Goal: Task Accomplishment & Management: Use online tool/utility

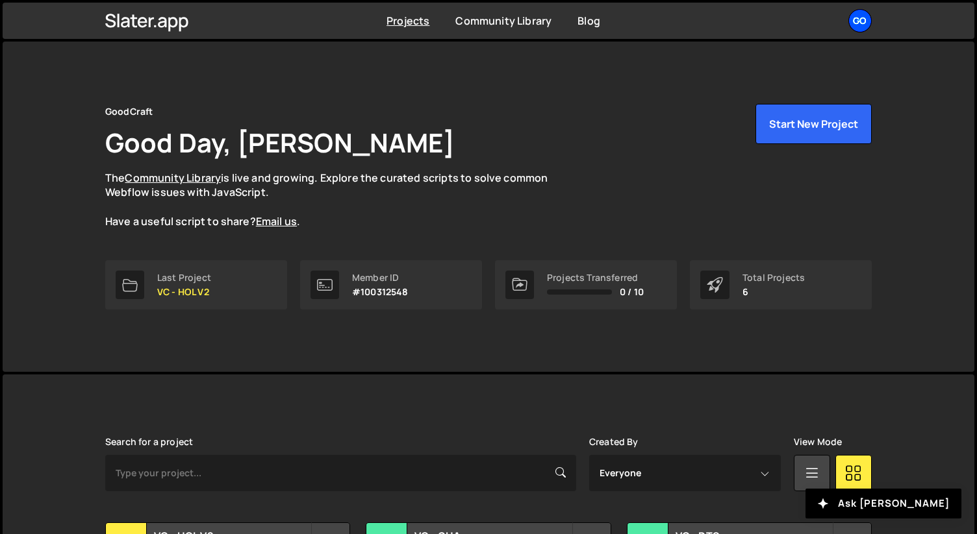
click at [870, 25] on div "Go" at bounding box center [859, 20] width 23 height 23
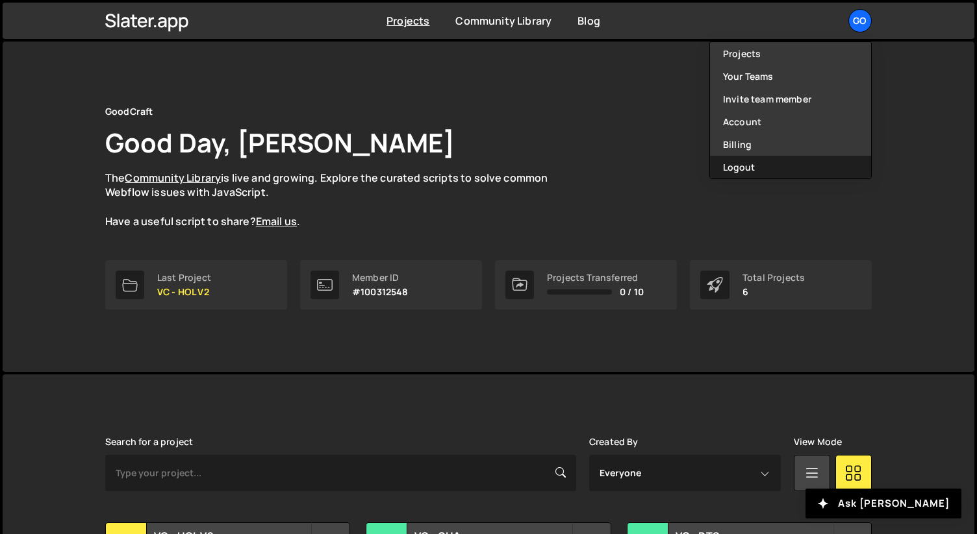
click at [765, 164] on button "Logout" at bounding box center [790, 167] width 161 height 23
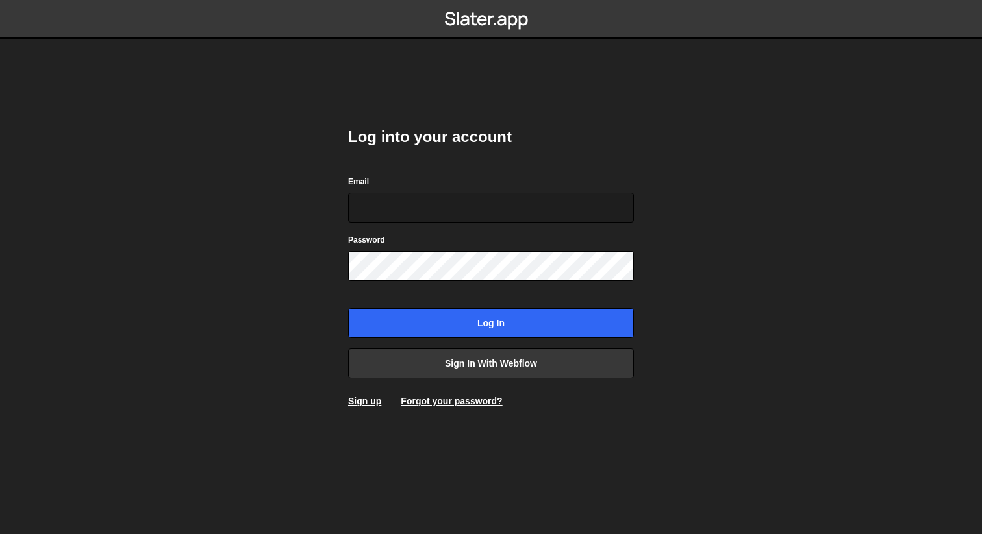
type input "[EMAIL_ADDRESS][DOMAIN_NAME]"
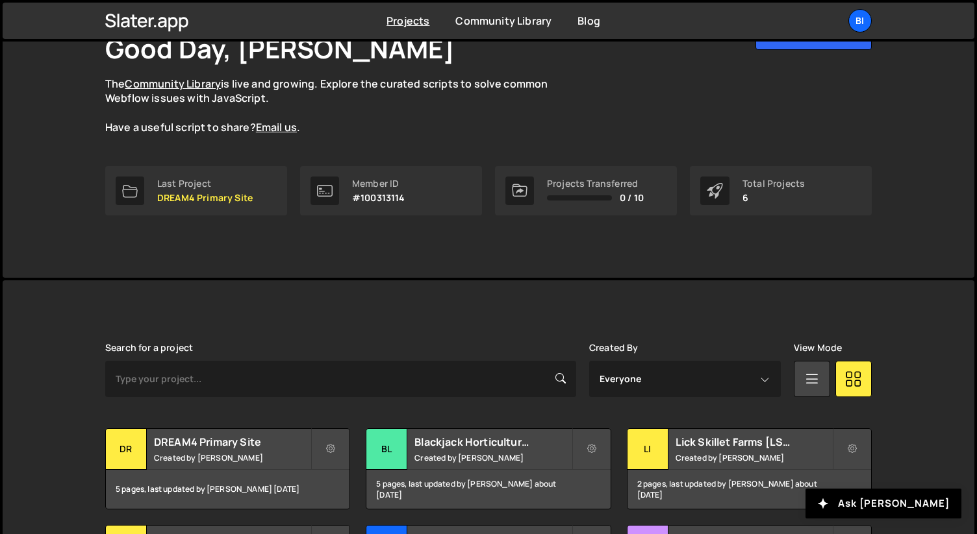
scroll to position [231, 0]
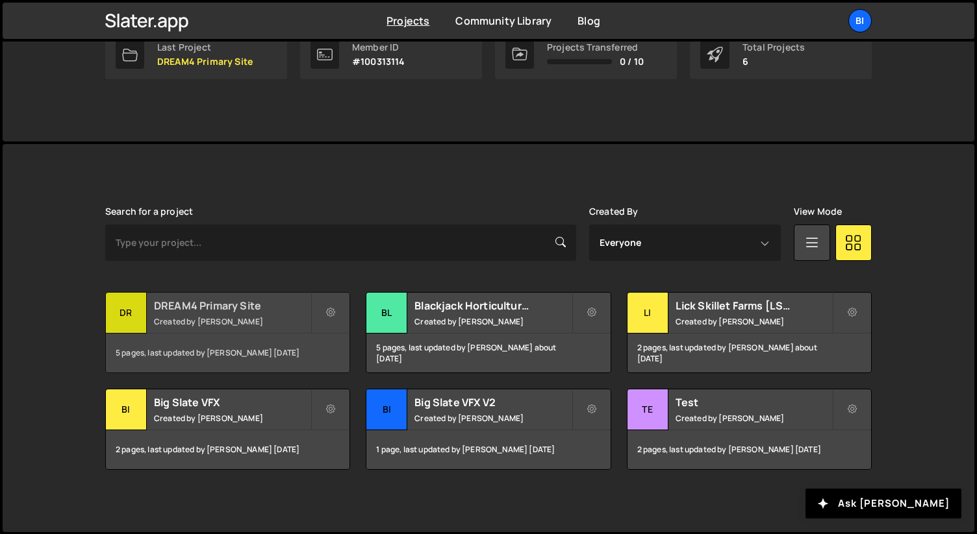
click at [238, 310] on h2 "DREAM4 Primary Site" at bounding box center [232, 306] width 156 height 14
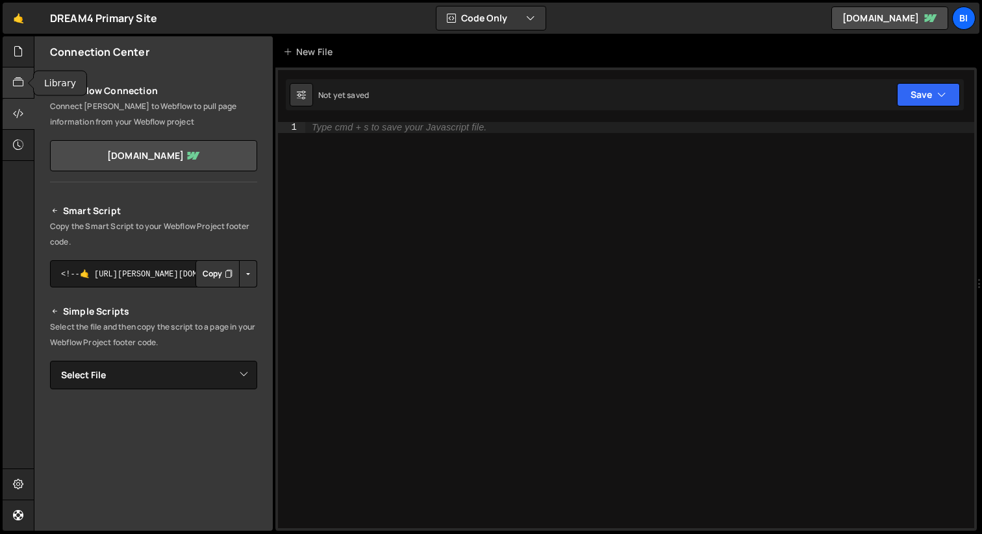
click at [23, 86] on icon at bounding box center [18, 82] width 10 height 14
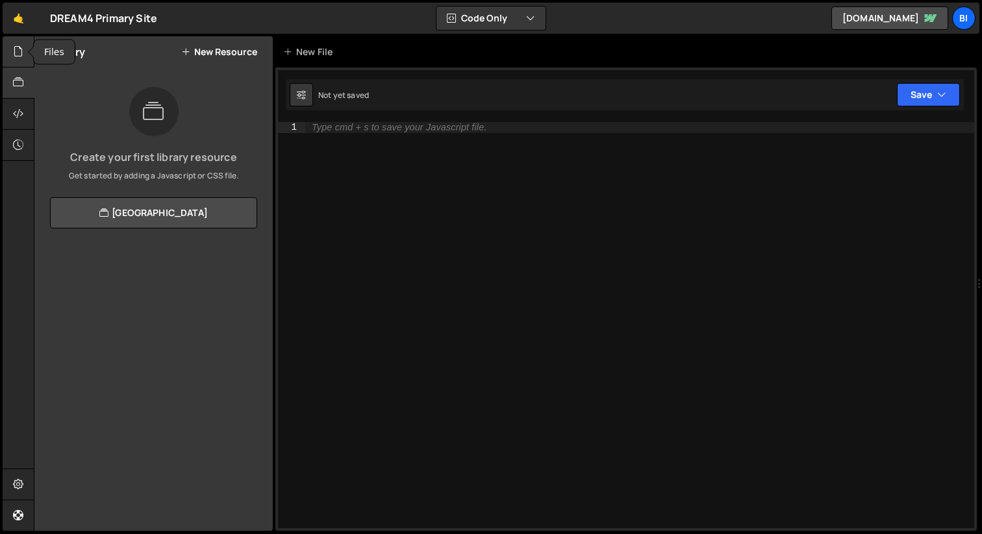
click at [23, 59] on div at bounding box center [19, 51] width 32 height 31
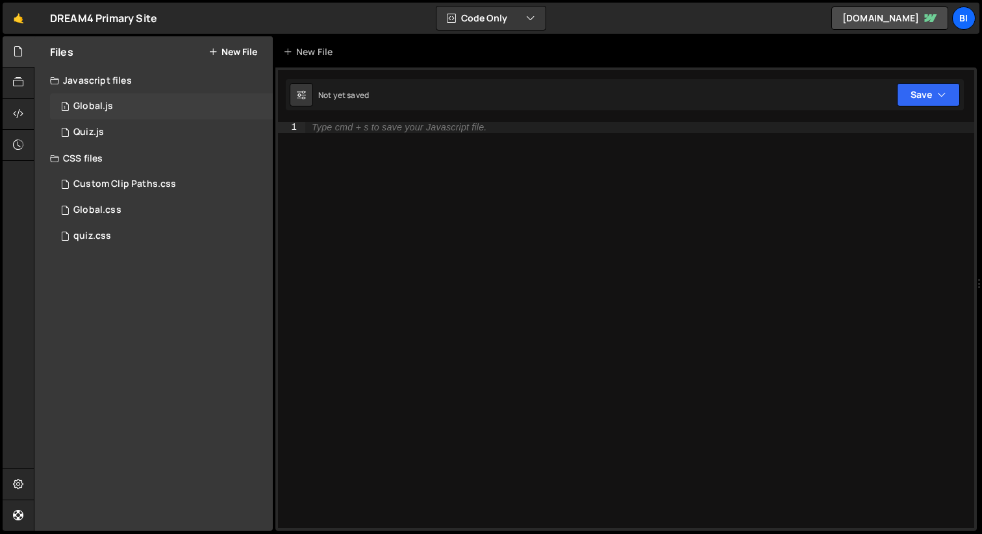
click at [90, 116] on div "1 Global.js 0" at bounding box center [161, 107] width 223 height 26
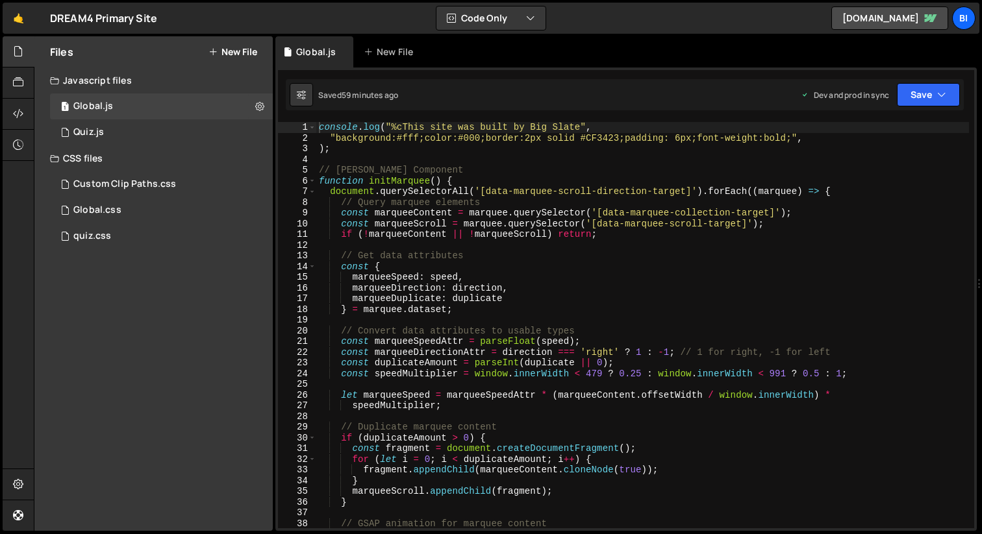
scroll to position [523, 0]
click at [519, 256] on div "console . log ( "%cThis site was built by Big Slate" , "background:#fff;color:#…" at bounding box center [642, 336] width 653 height 428
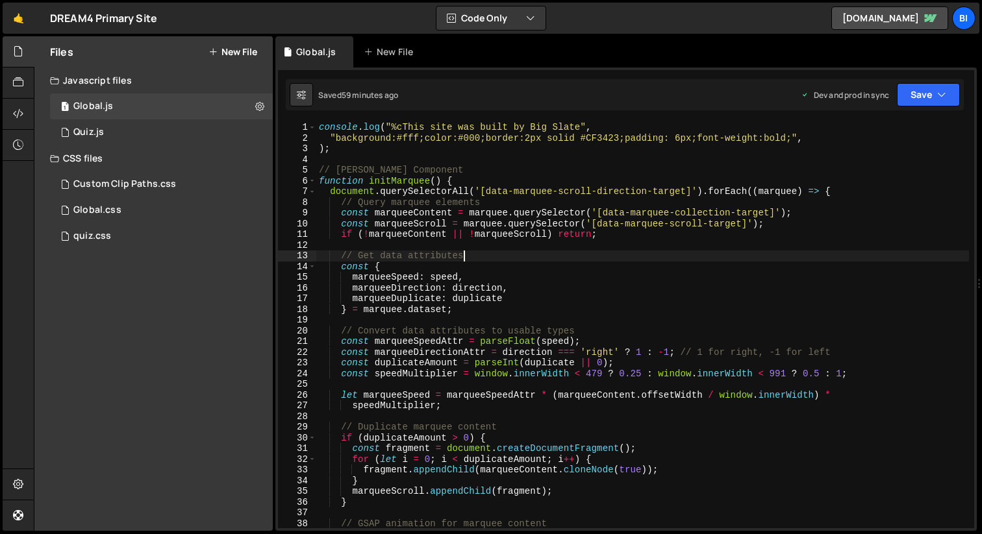
click at [455, 174] on div "console . log ( "%cThis site was built by Big Slate" , "background:#fff;color:#…" at bounding box center [642, 336] width 653 height 428
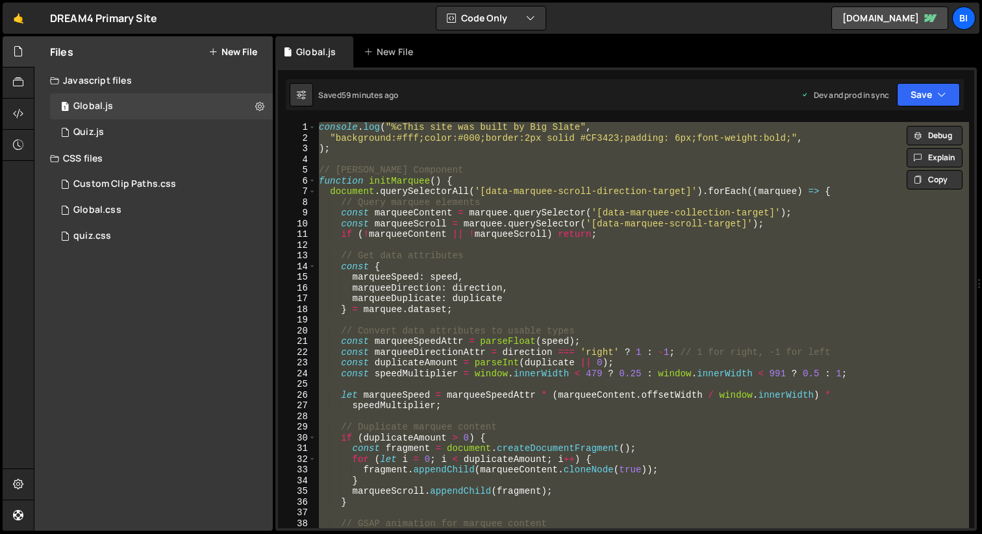
click at [527, 205] on div "console . log ( "%cThis site was built by Big Slate" , "background:#fff;color:#…" at bounding box center [642, 325] width 653 height 406
type textarea "// Query marquee elements"
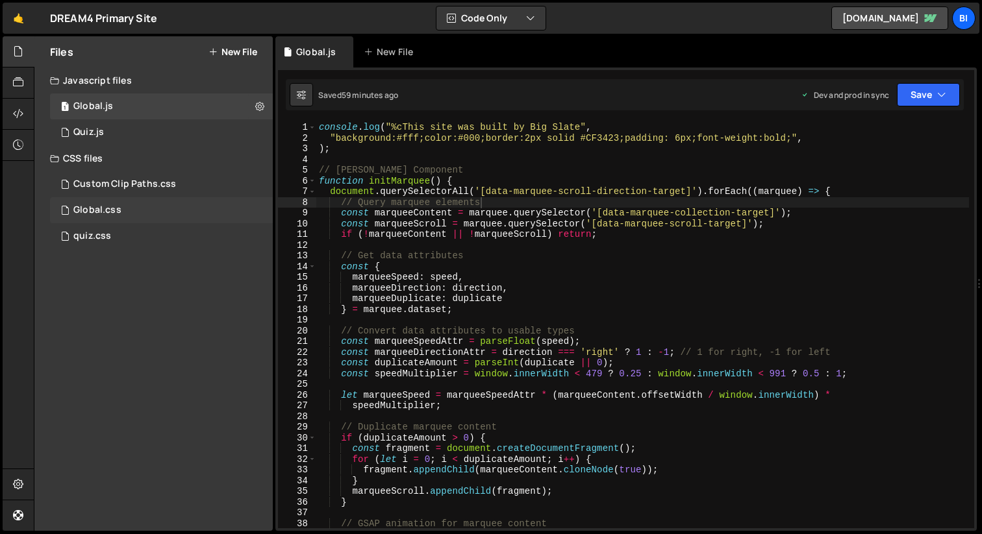
click at [131, 216] on div "Global.css 0" at bounding box center [161, 210] width 223 height 26
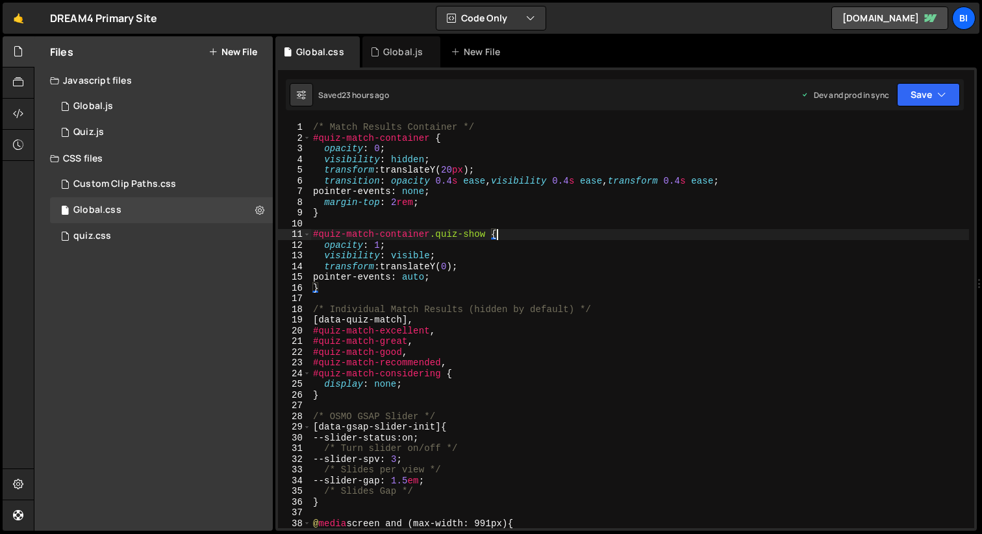
click at [519, 231] on div "/* Match Results Container */ #quiz-match-container { opacity : 0 ; visibility …" at bounding box center [639, 336] width 658 height 428
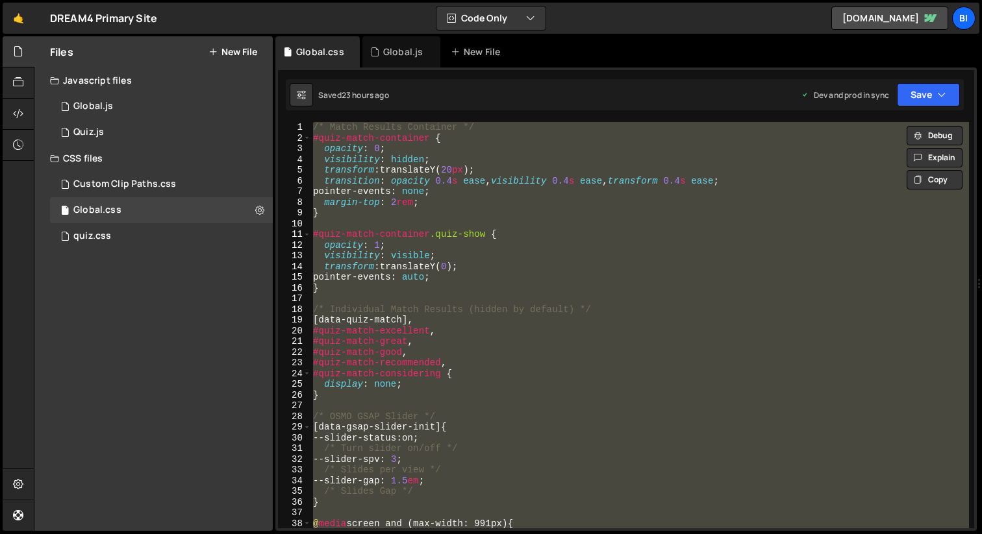
click at [579, 203] on div "/* Match Results Container */ #quiz-match-container { opacity : 0 ; visibility …" at bounding box center [639, 325] width 658 height 406
type textarea "margin-top: 2rem;"
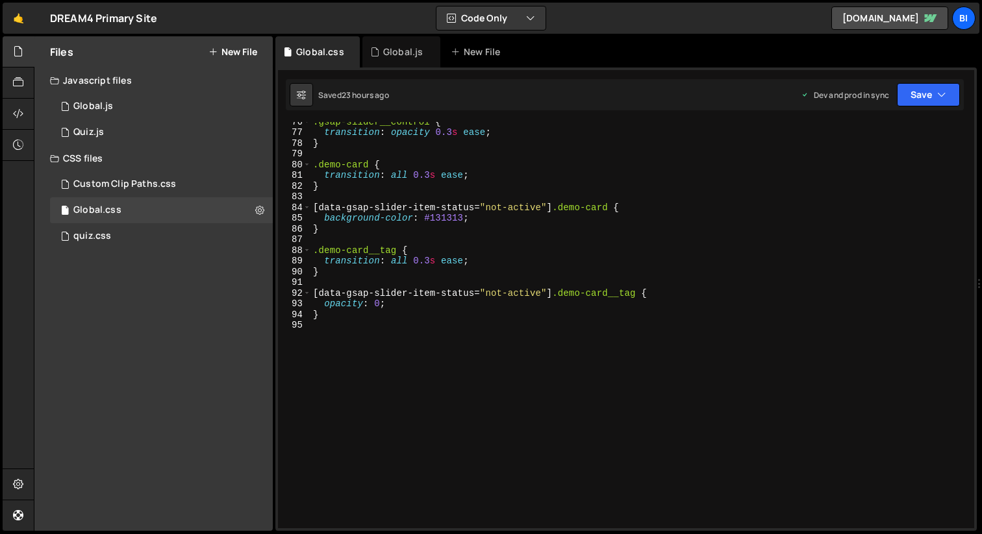
scroll to position [809, 0]
click at [475, 442] on div ".gsap-slider__control { transition : opacity 0.3 s ease ; } .demo-card { transi…" at bounding box center [639, 330] width 658 height 428
click at [386, 49] on div "Global.js" at bounding box center [403, 51] width 40 height 13
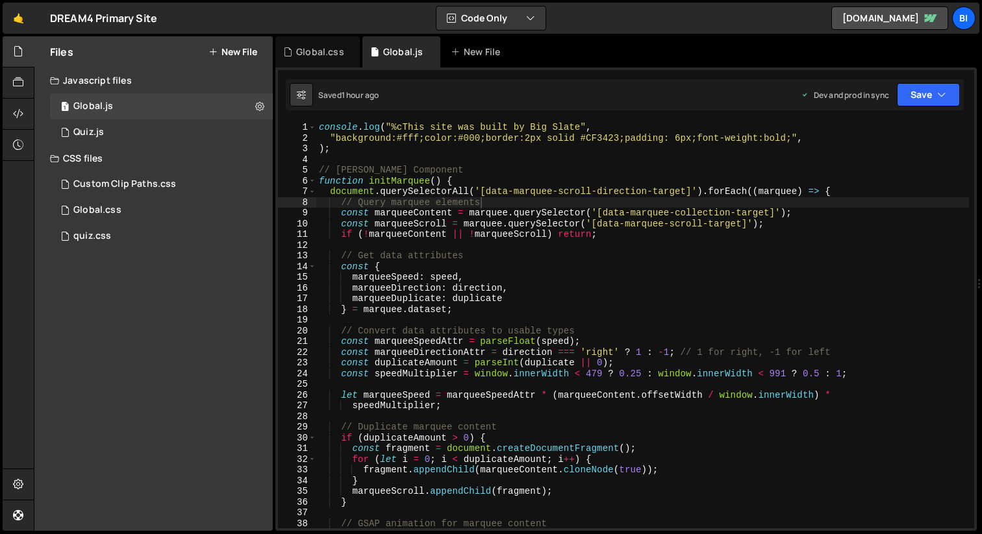
click at [445, 227] on div "console . log ( "%cThis site was built by Big Slate" , "background:#fff;color:#…" at bounding box center [642, 336] width 653 height 428
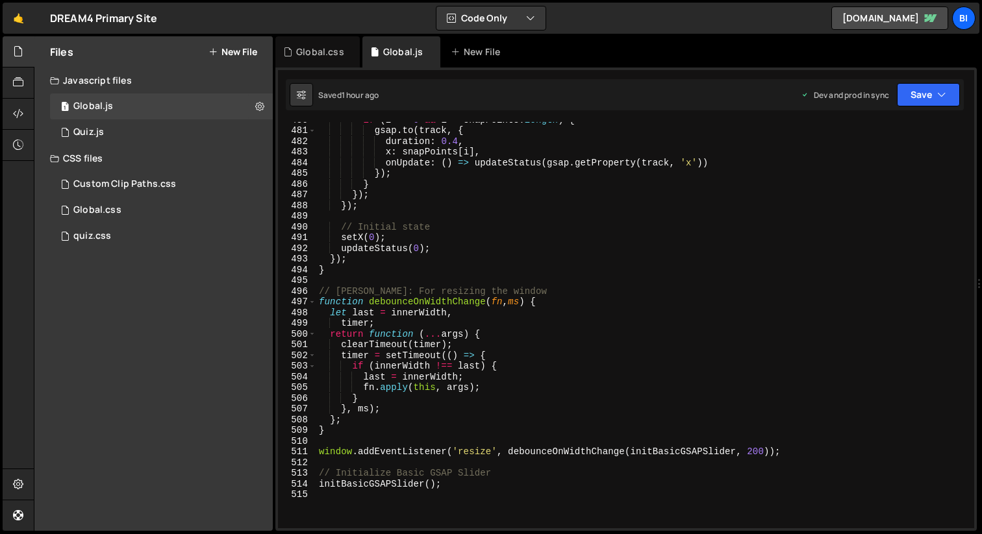
scroll to position [5309, 0]
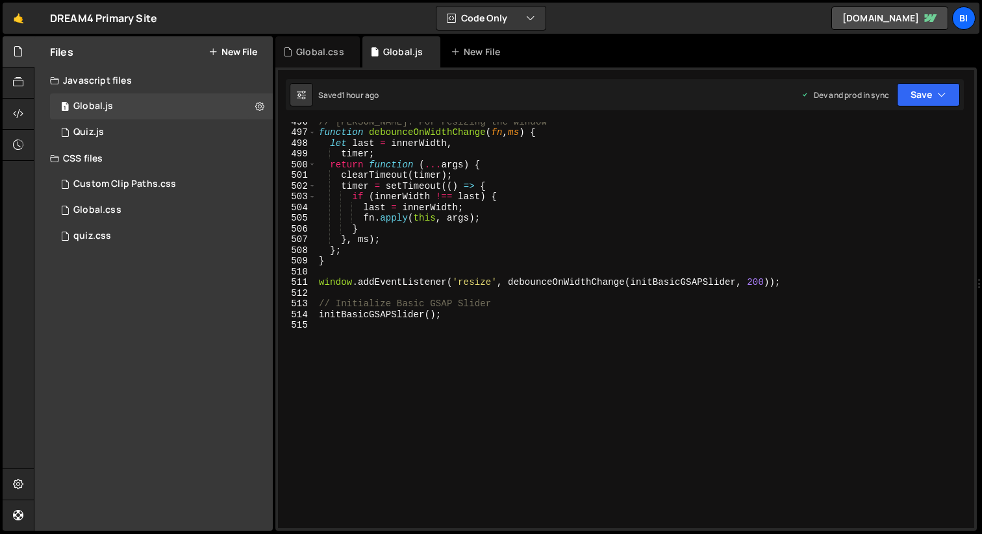
type textarea "initBasicGSAPSlider();"
paste textarea
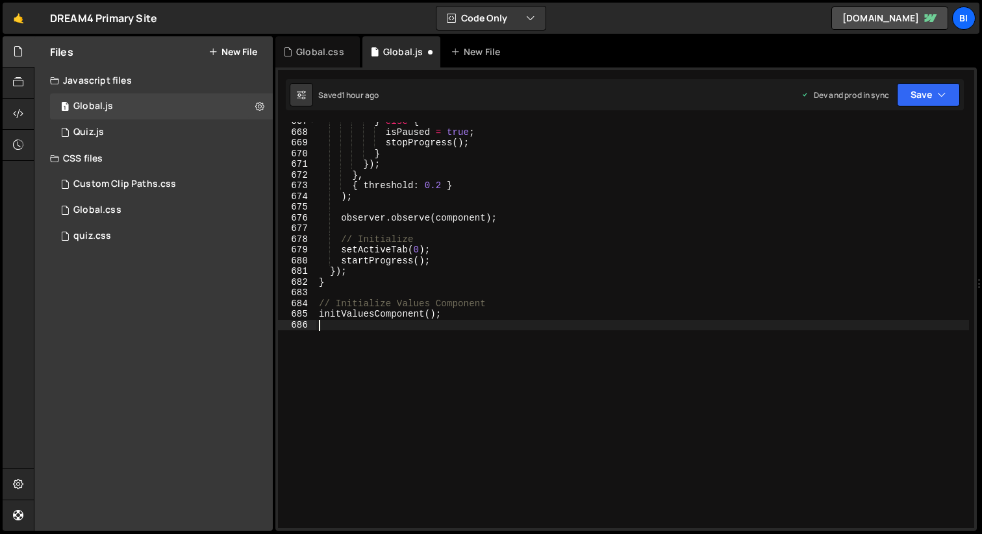
scroll to position [7131, 0]
click at [315, 62] on div "Global.css" at bounding box center [317, 51] width 84 height 31
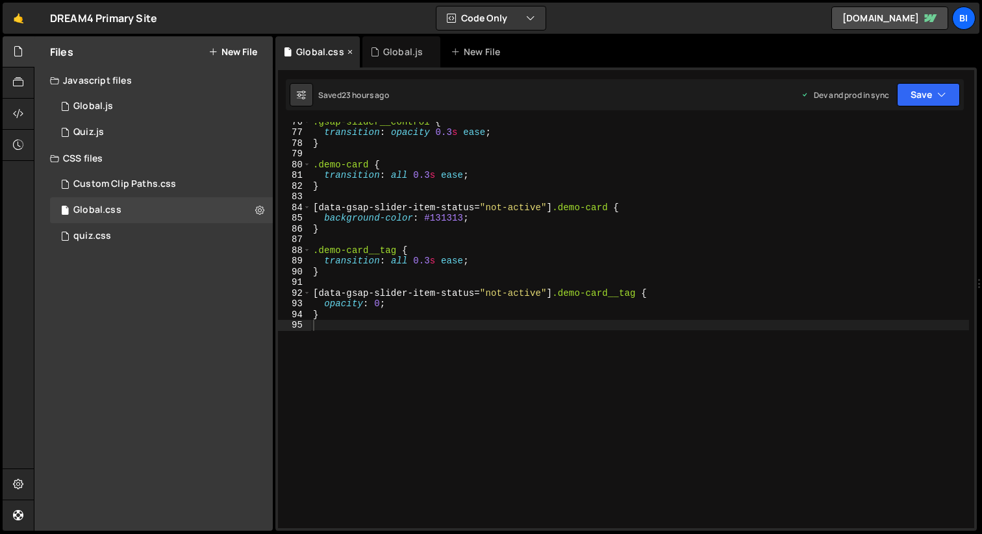
scroll to position [0, 0]
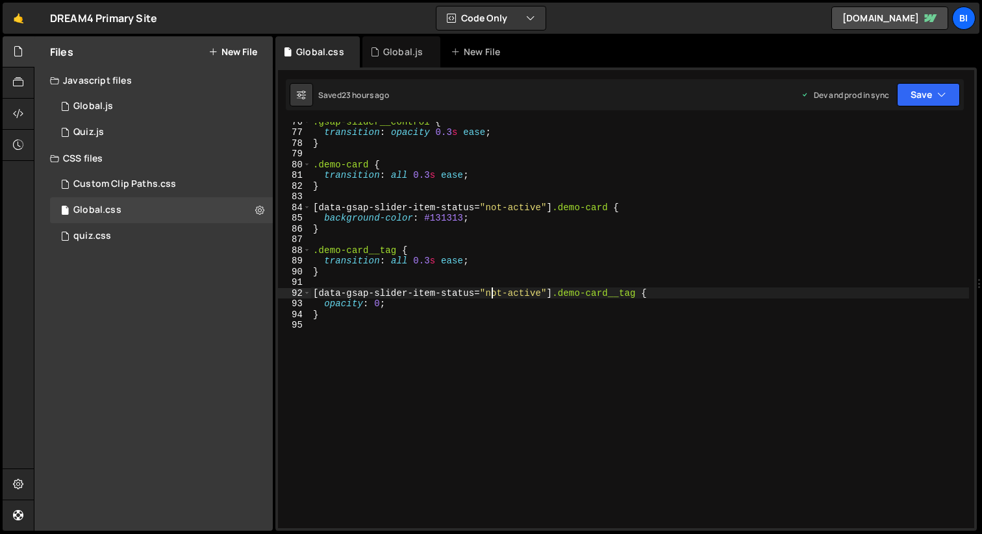
click at [492, 295] on div ".gsap-slider__control { transition : opacity 0.3 s ease ; } .demo-card { transi…" at bounding box center [639, 330] width 658 height 428
type textarea "}"
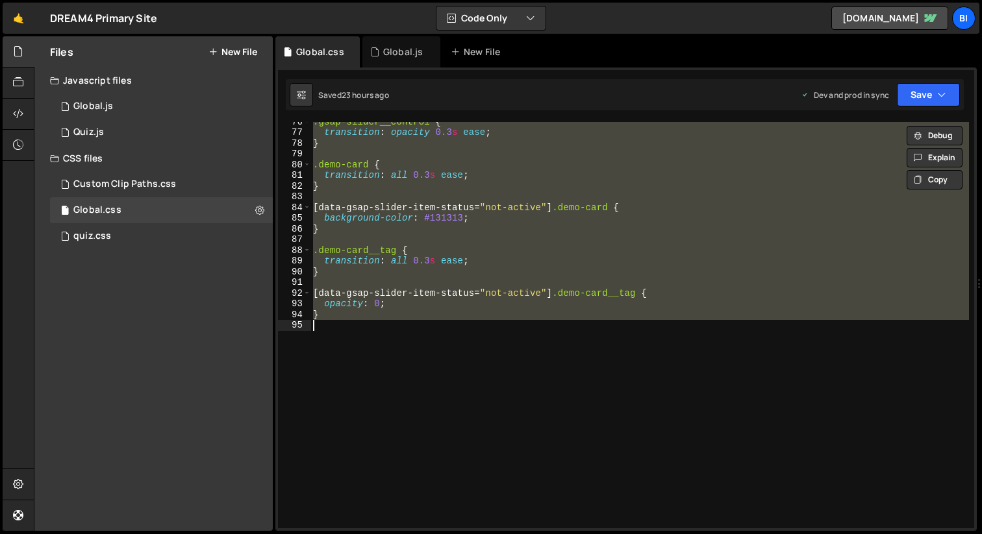
paste textarea
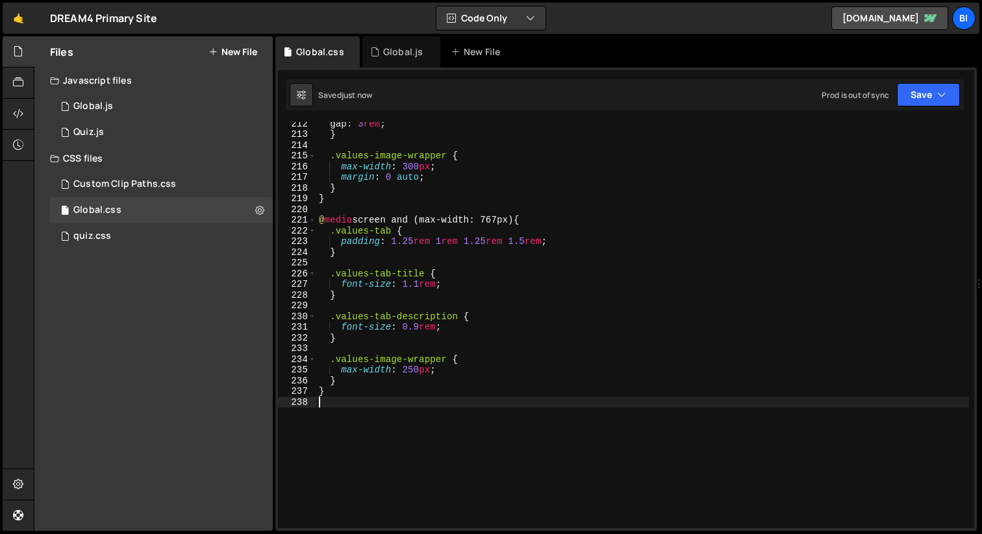
scroll to position [2264, 0]
click at [390, 58] on div "Global.js" at bounding box center [401, 51] width 78 height 31
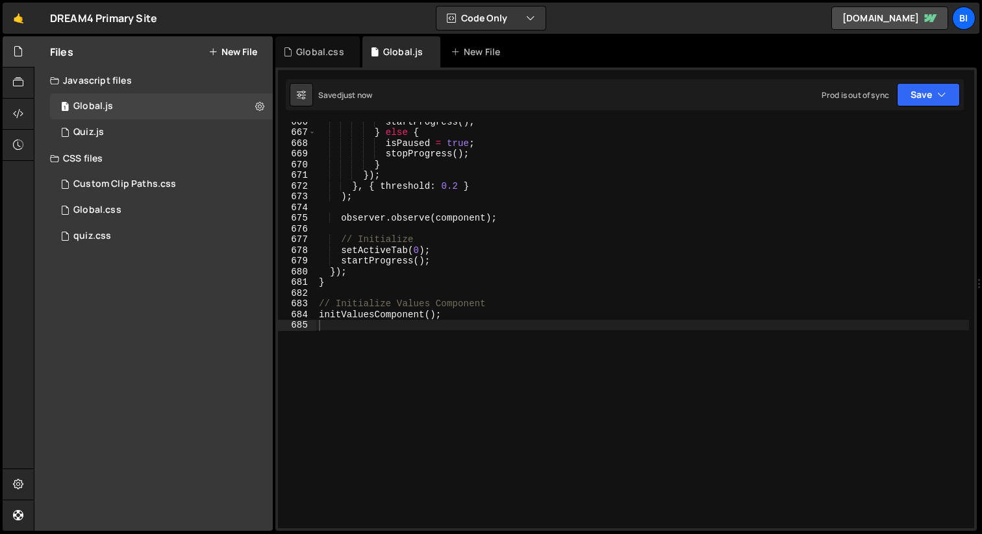
scroll to position [523, 0]
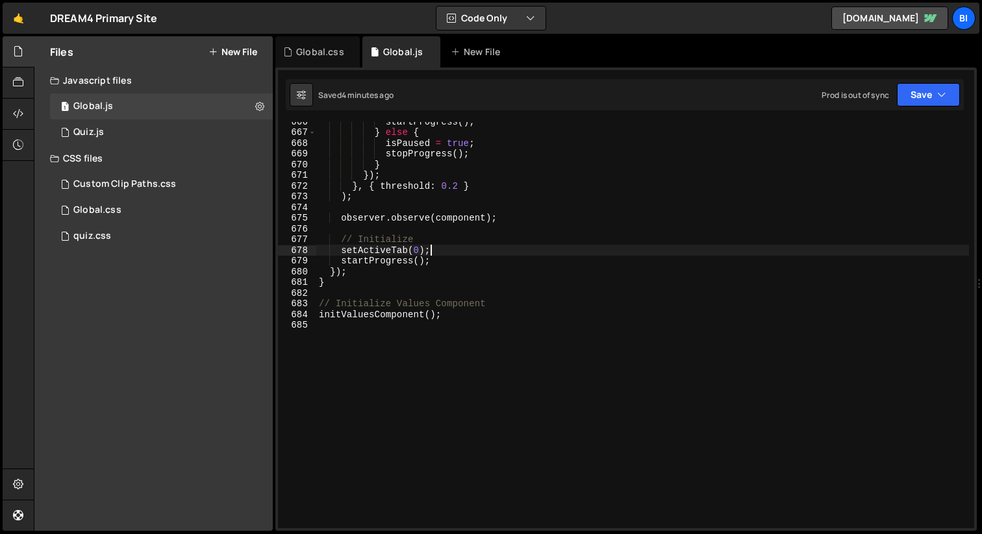
click at [544, 247] on div "startProgress ( ) ; } else { isPaused = true ; stopProgress ( ) ; } }) ; } , { …" at bounding box center [642, 330] width 653 height 428
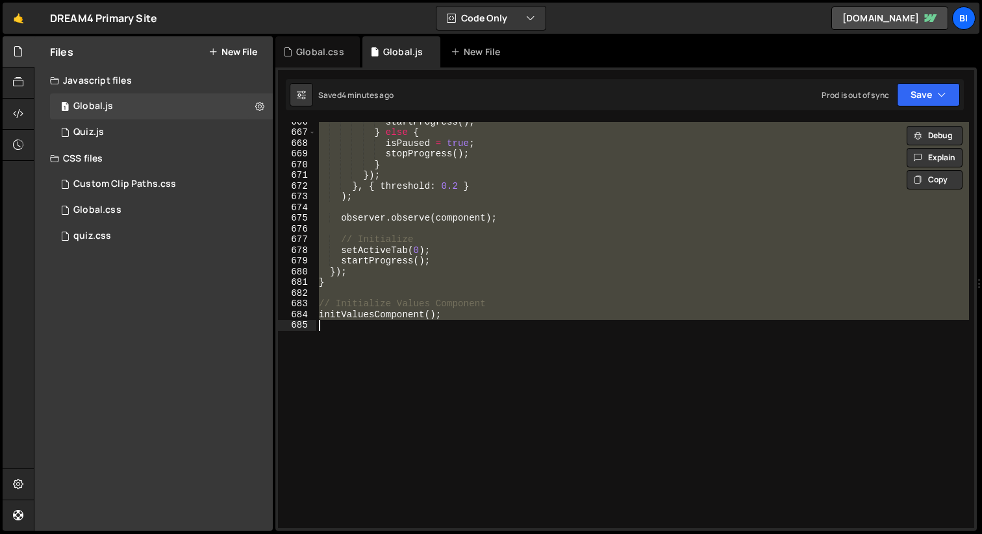
click at [386, 151] on div "startProgress ( ) ; } else { isPaused = true ; stopProgress ( ) ; } }) ; } , { …" at bounding box center [642, 325] width 653 height 406
type textarea "stopProgress();"
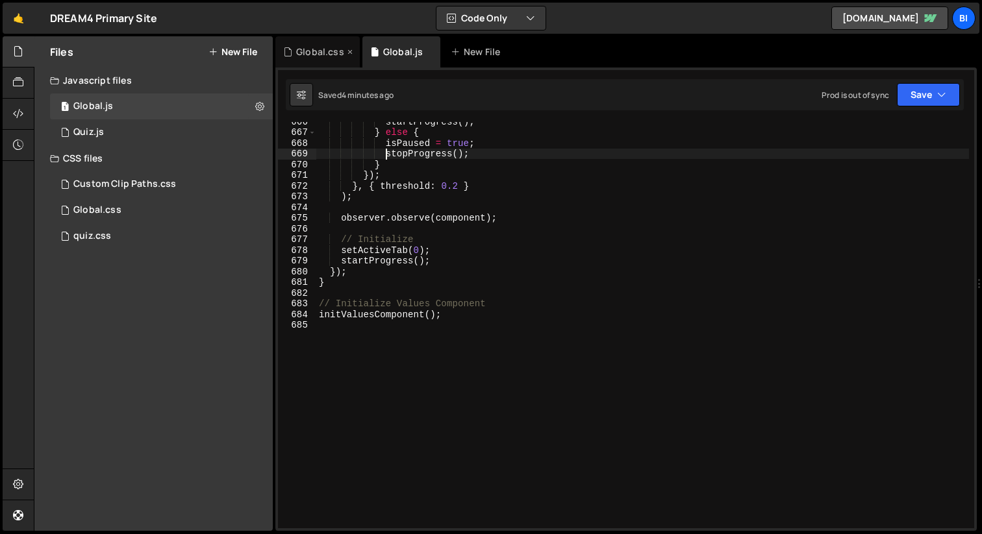
click at [302, 53] on div "Global.css" at bounding box center [320, 51] width 48 height 13
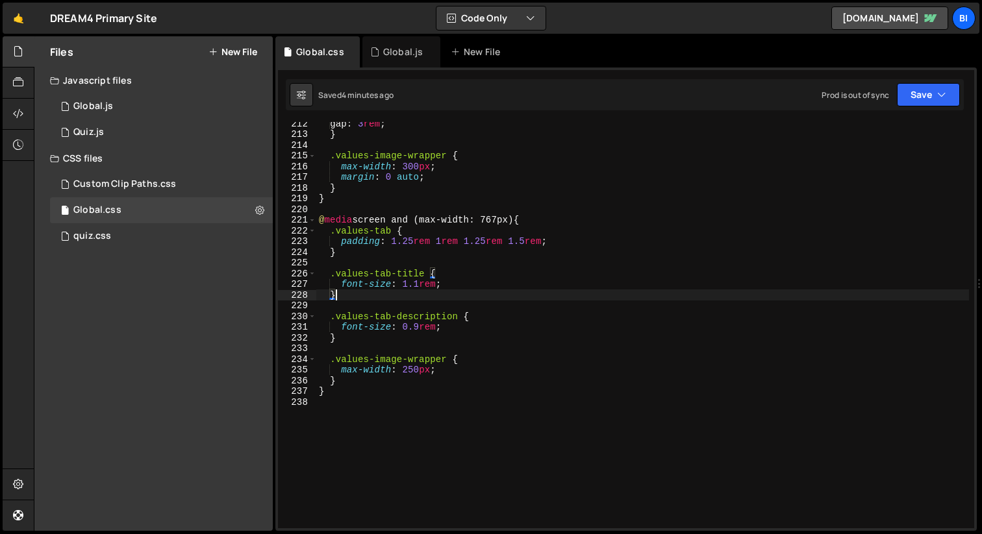
click at [538, 295] on div "gap : 3 rem ; } .values-image-wrapper { max-width : 300 px ; margin : 0 auto ; …" at bounding box center [642, 332] width 653 height 428
type textarea "}"
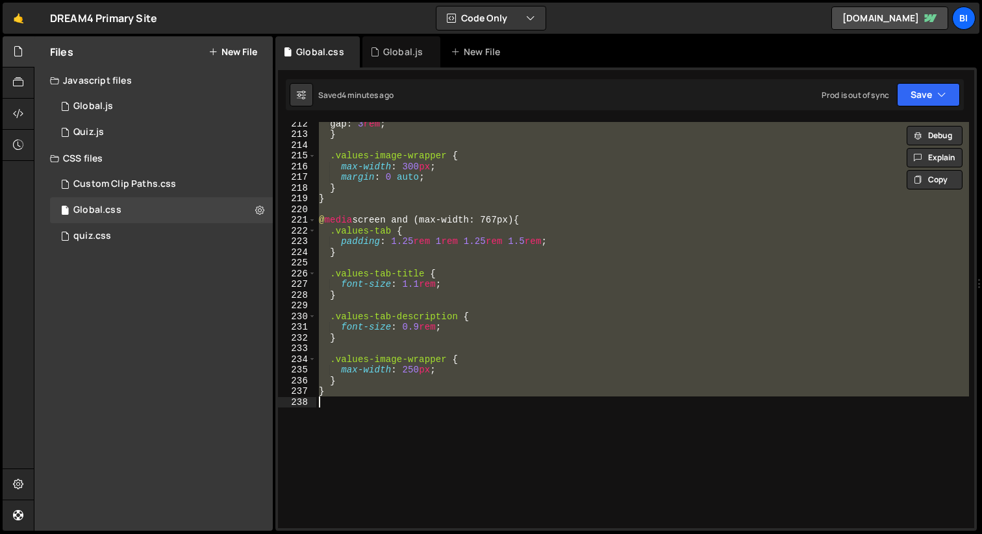
paste textarea
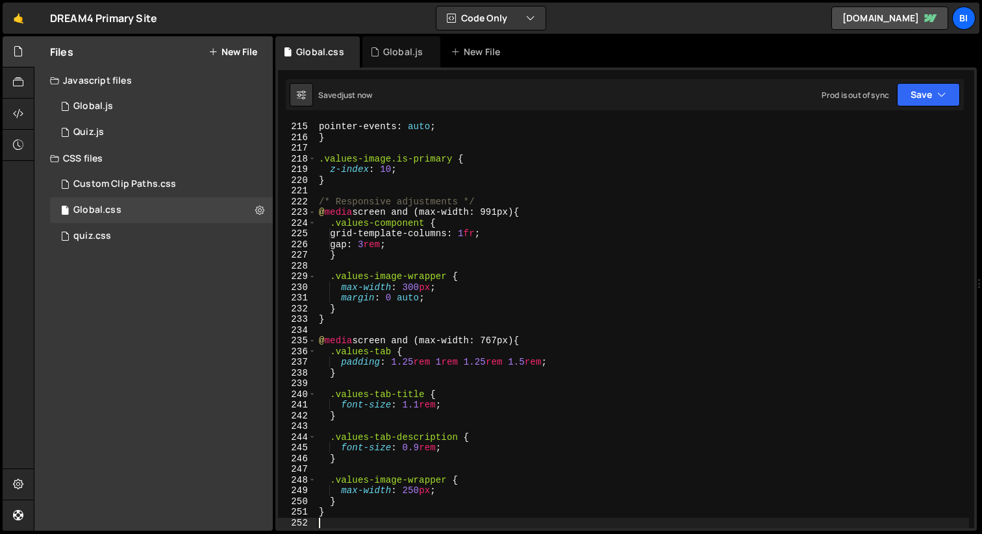
click at [457, 216] on div "pointer-events : auto ; } .values-image.is-primary { z-index : 10 ; } /* Respon…" at bounding box center [642, 335] width 653 height 428
type textarea "@media screen and (max-width: 991px) {"
click at [386, 60] on div "Global.js" at bounding box center [401, 51] width 78 height 31
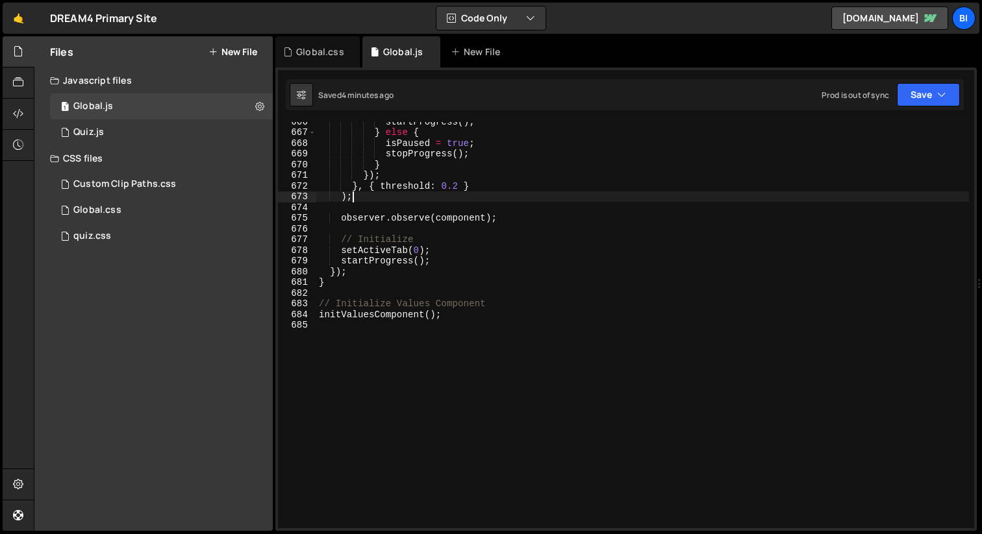
click at [534, 199] on div "startProgress ( ) ; } else { isPaused = true ; stopProgress ( ) ; } }) ; } , { …" at bounding box center [642, 330] width 653 height 428
type textarea "initValuesComponent();"
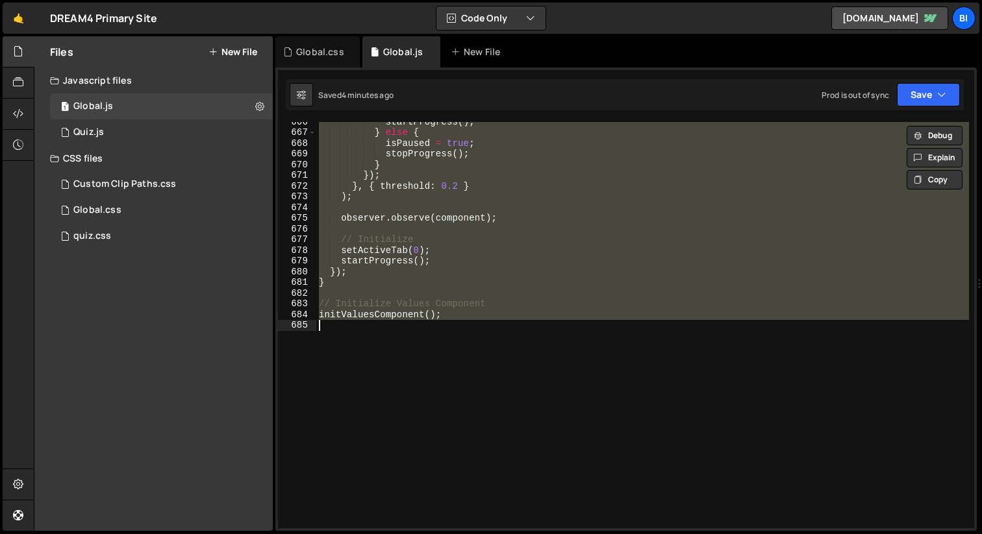
paste textarea
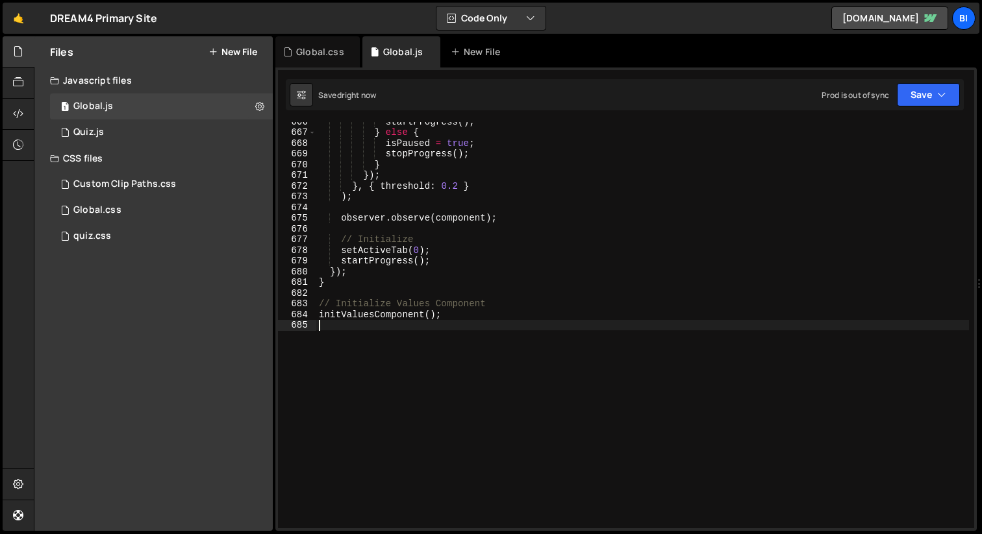
click at [614, 268] on div "startProgress ( ) ; } else { isPaused = true ; stopProgress ( ) ; } }) ; } , { …" at bounding box center [642, 330] width 653 height 428
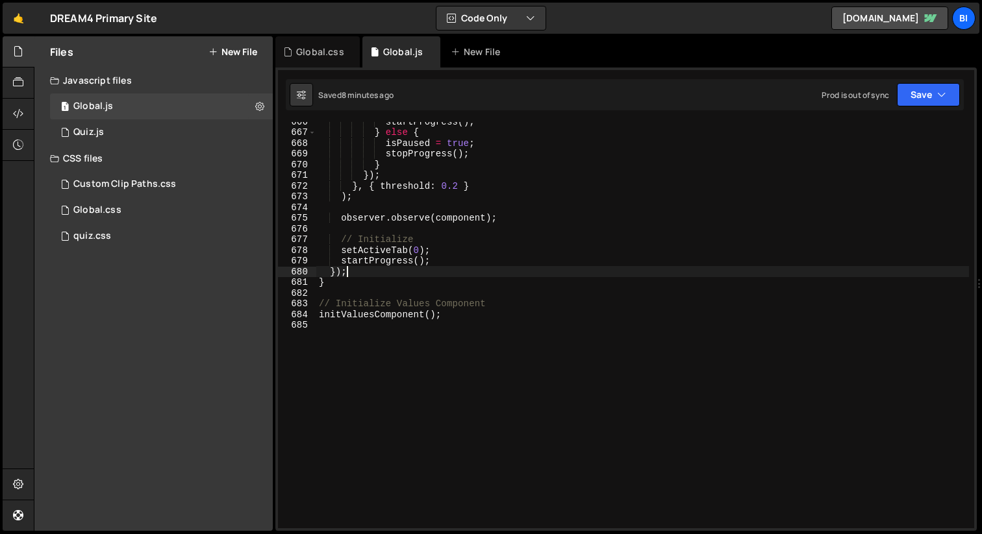
click at [401, 281] on div "startProgress ( ) ; } else { isPaused = true ; stopProgress ( ) ; } }) ; } , { …" at bounding box center [642, 330] width 653 height 428
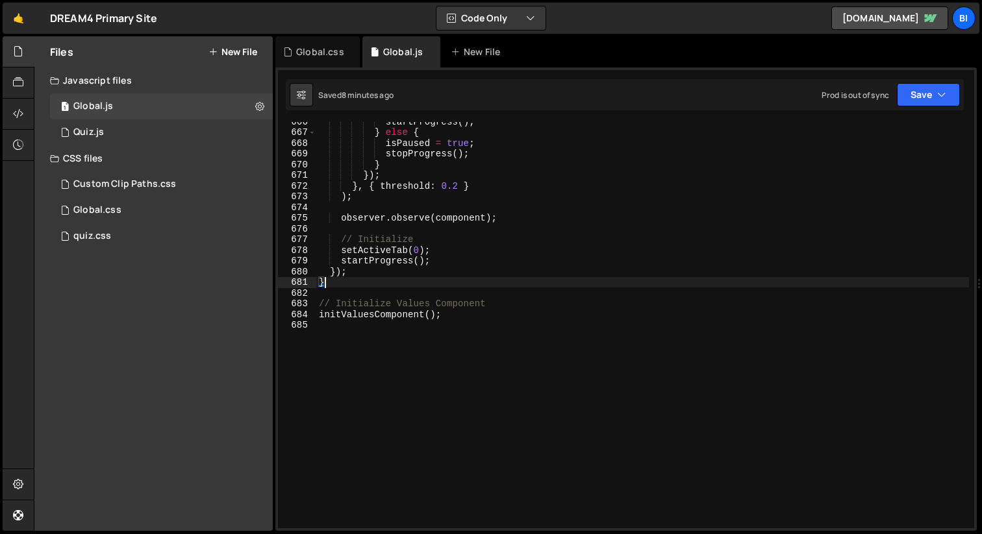
type textarea "initValuesComponent();"
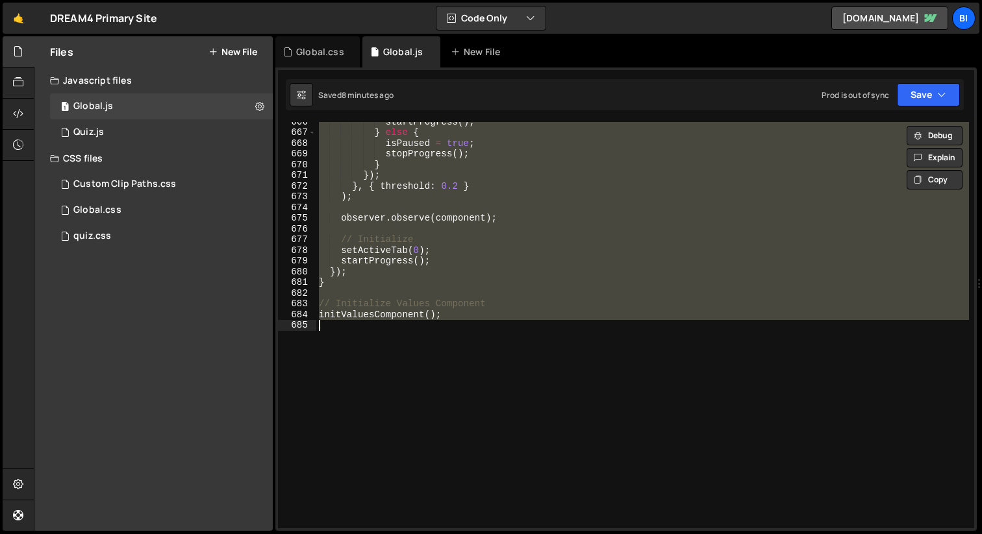
paste textarea
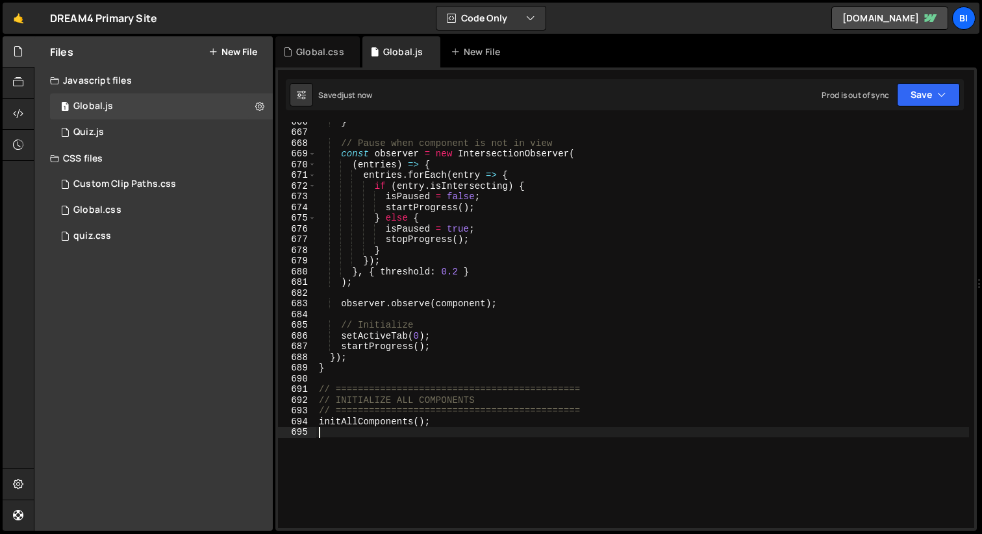
click at [540, 282] on div "} // Pause when component is not in view const observer = new IntersectionObser…" at bounding box center [642, 330] width 653 height 428
type textarea ");"
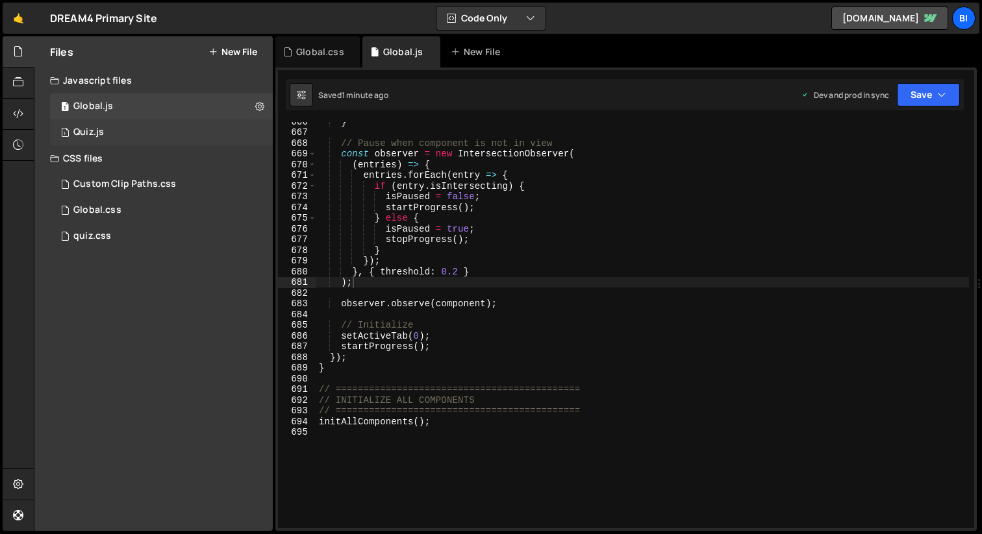
click at [90, 132] on div "Quiz.js" at bounding box center [88, 133] width 31 height 12
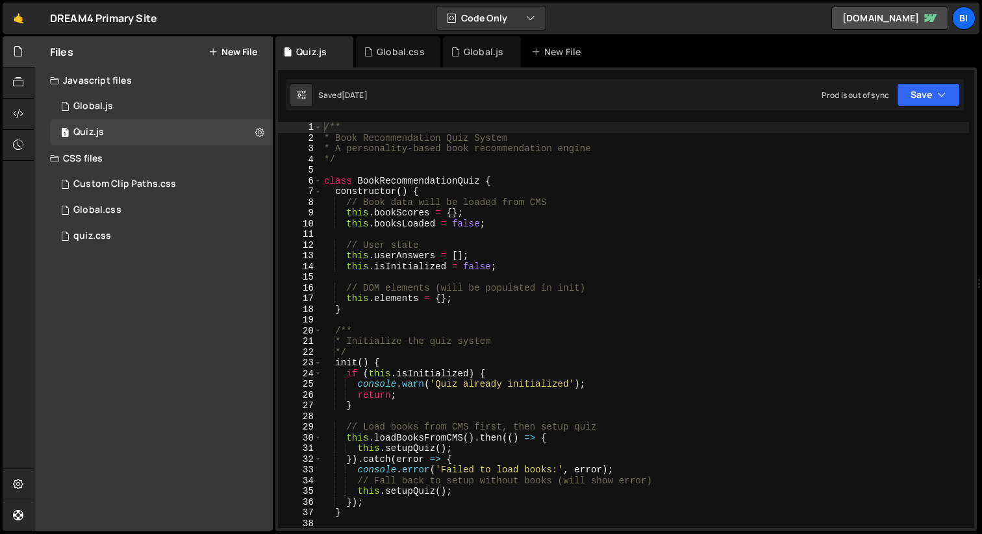
scroll to position [0, 0]
click at [127, 300] on div "Files New File Javascript files 1 Global.js 0 1 Quiz.js 0 CSS files Custom Clip…" at bounding box center [153, 283] width 238 height 495
click at [151, 100] on div "1 Global.js 0" at bounding box center [161, 107] width 223 height 26
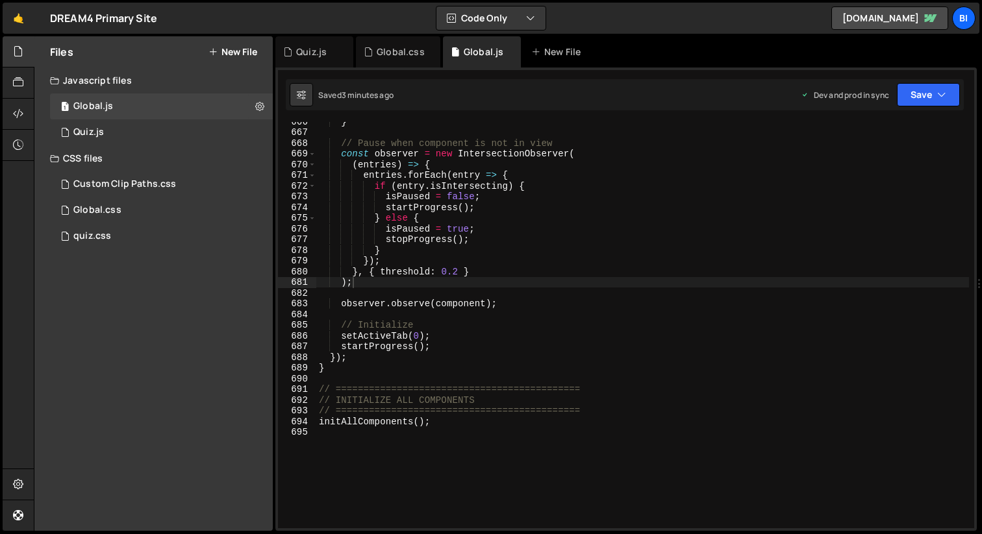
scroll to position [523, 0]
click at [468, 445] on div "} // Pause when component is not in view const observer = new IntersectionObser…" at bounding box center [642, 330] width 653 height 428
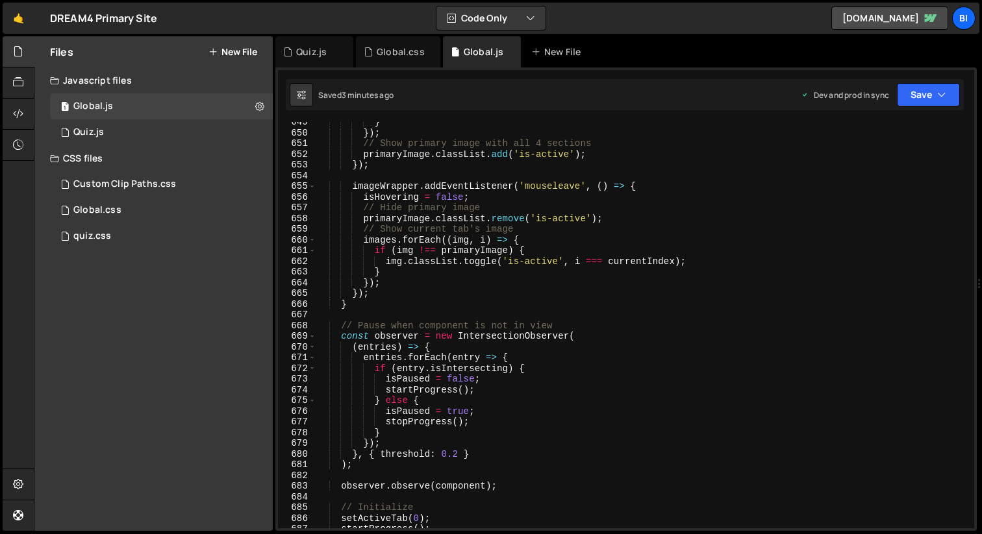
scroll to position [6822, 0]
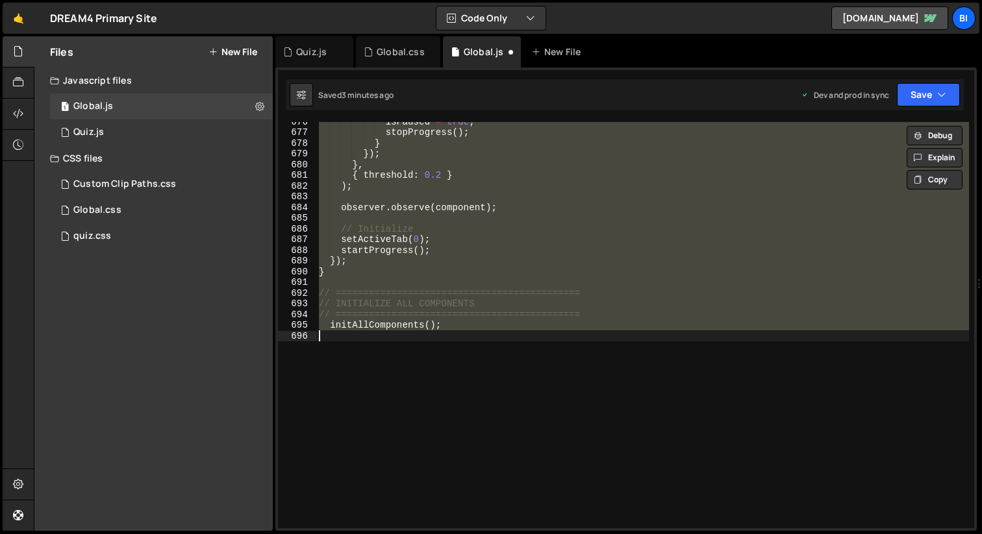
type textarea "initValuesComponent();"
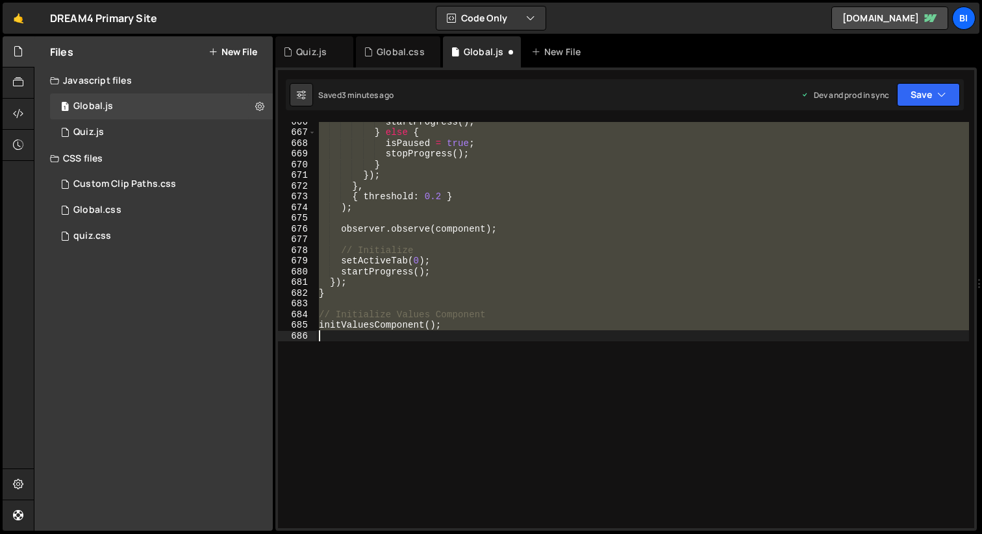
click at [491, 342] on div "startProgress ( ) ; } else { isPaused = true ; stopProgress ( ) ; } }) ; } , { …" at bounding box center [642, 325] width 653 height 406
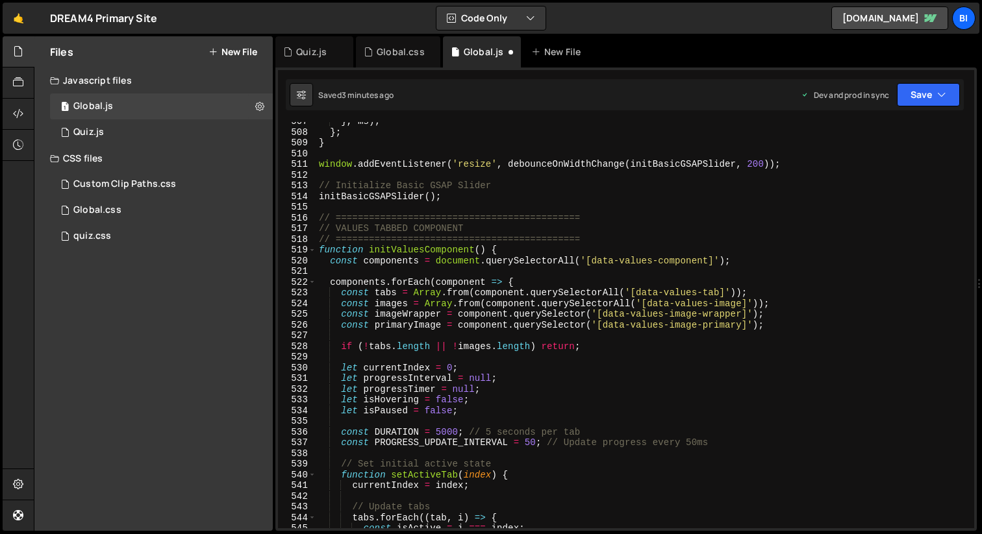
scroll to position [5326, 0]
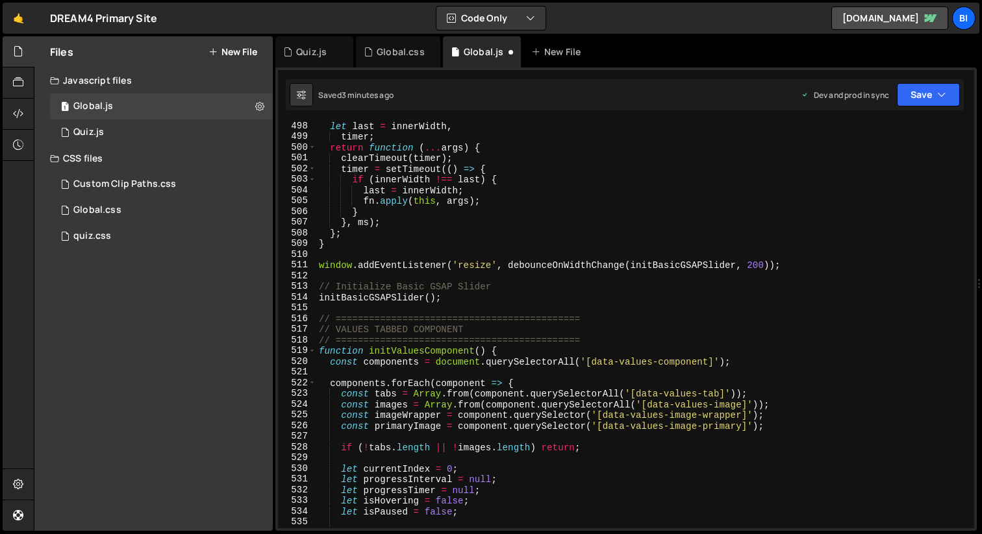
click at [389, 306] on div "let last = innerWidth , timer ; return function ( ... args ) { clearTimeout ( t…" at bounding box center [642, 335] width 653 height 428
type textarea "// ============================================"
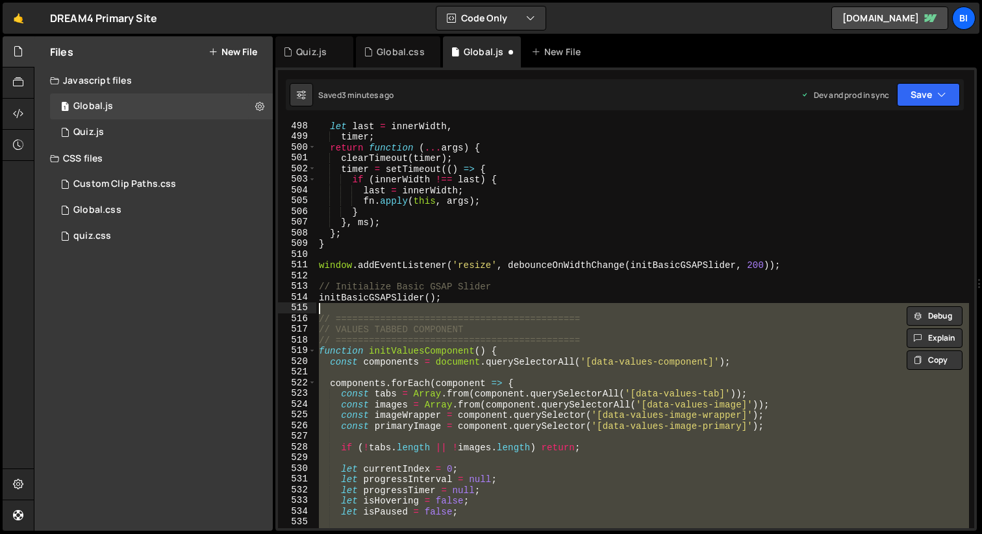
scroll to position [5309, 0]
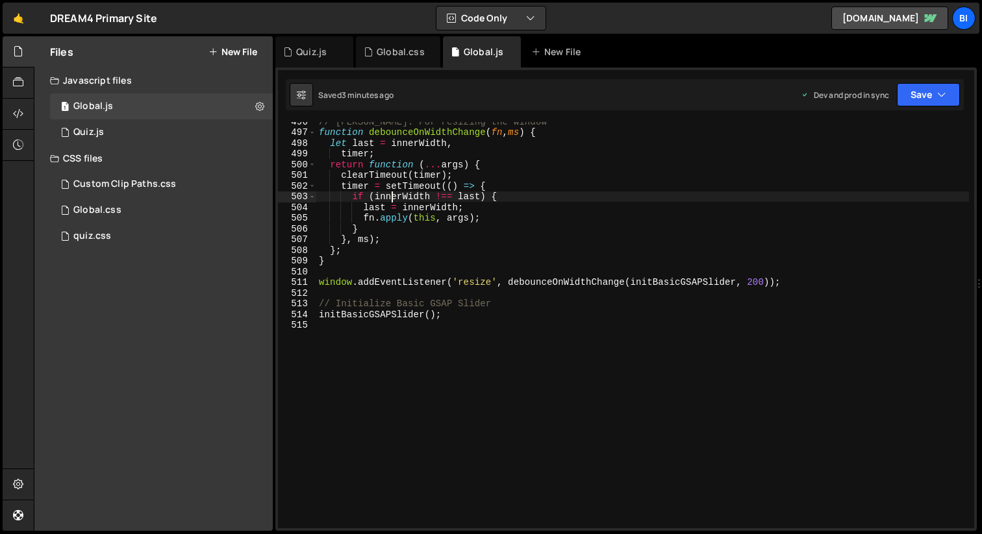
click at [392, 199] on div "// Debouncer: For resizing the window function debounceOnWidthChange ( fn , ms …" at bounding box center [642, 330] width 653 height 428
type textarea "initBasicGSAPSlider();"
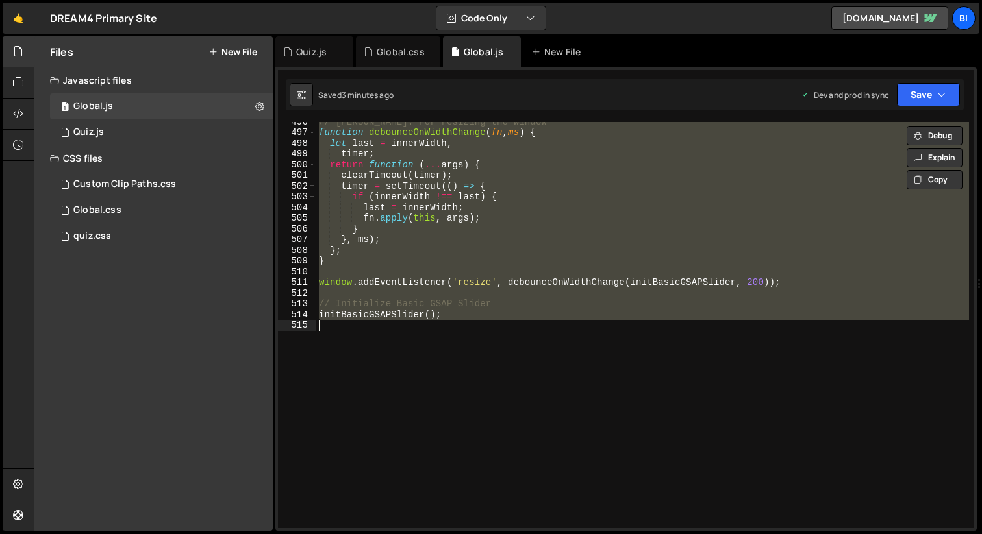
paste textarea
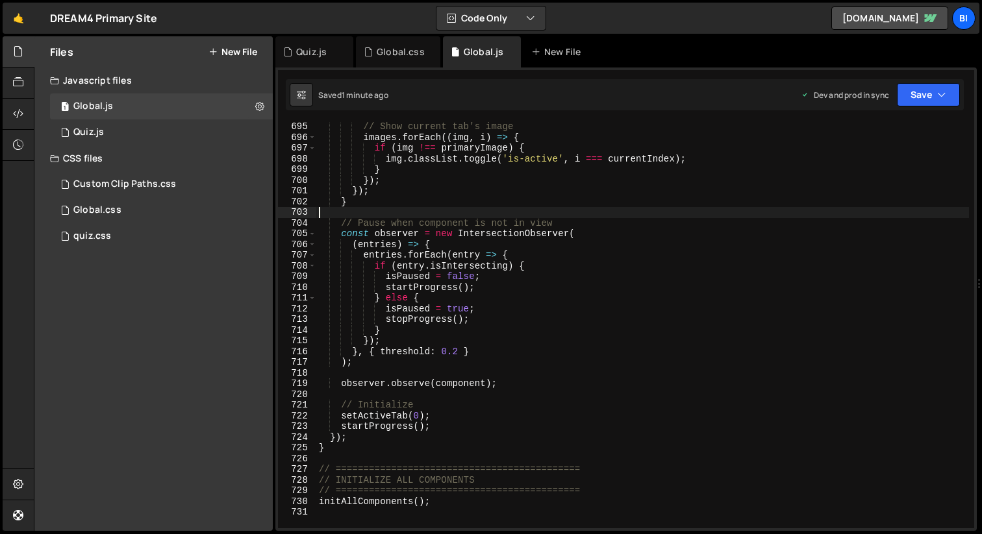
click at [434, 208] on div "// Show current tab's image images . forEach (( img , i ) => { if ( img !== pri…" at bounding box center [642, 335] width 653 height 428
type textarea "initAllComponents();"
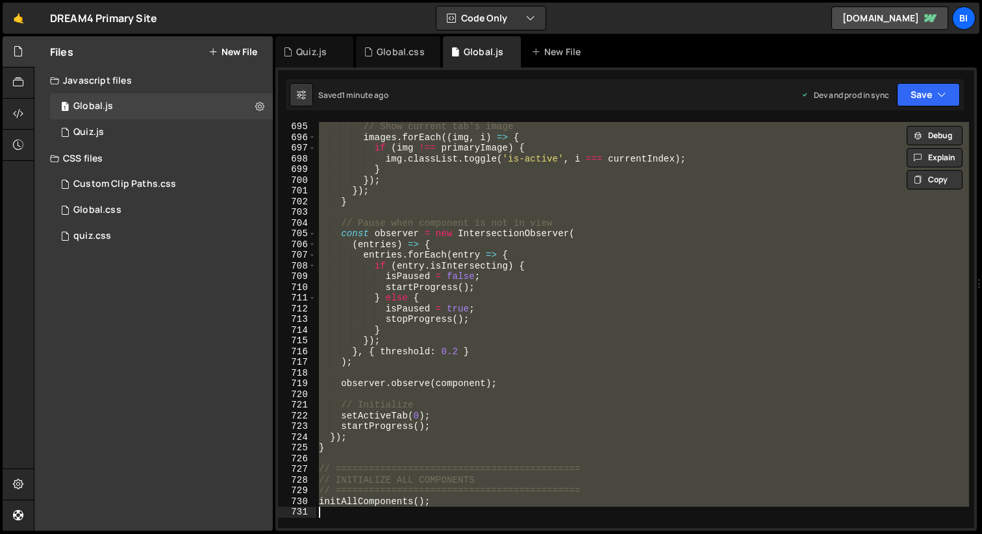
paste textarea
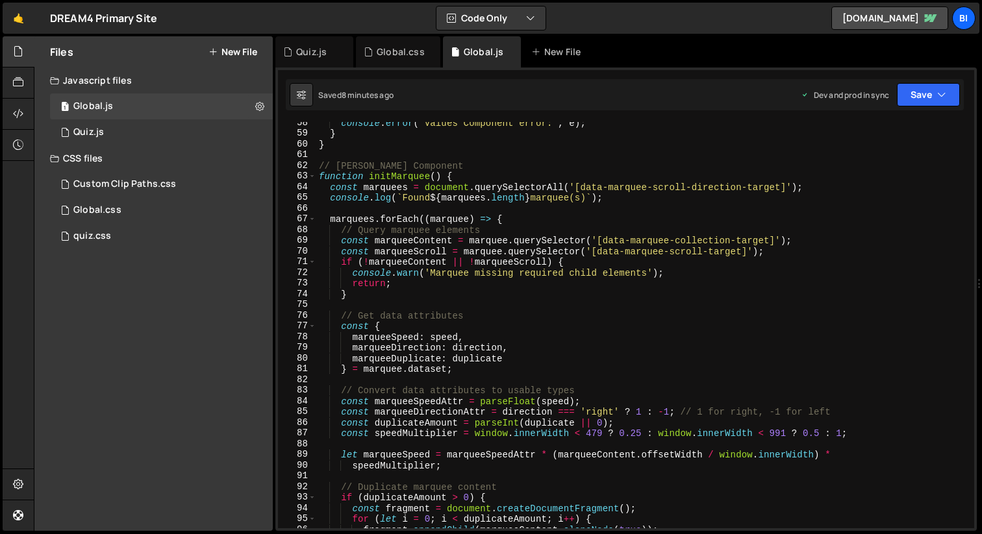
scroll to position [660, 0]
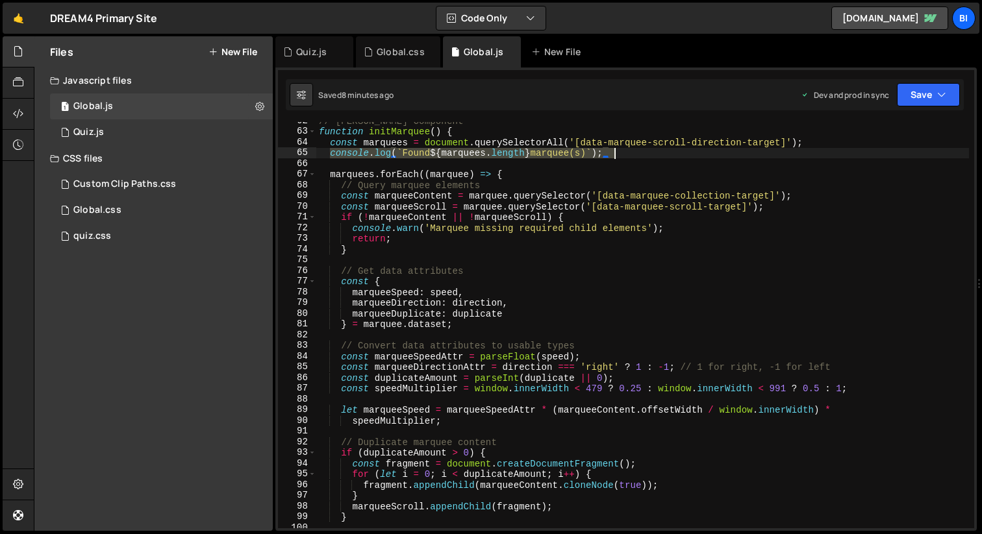
drag, startPoint x: 328, startPoint y: 154, endPoint x: 621, endPoint y: 152, distance: 292.9
click at [621, 152] on div "// Osmo Marquee Component function initMarquee ( ) { const marquees = document …" at bounding box center [642, 330] width 653 height 428
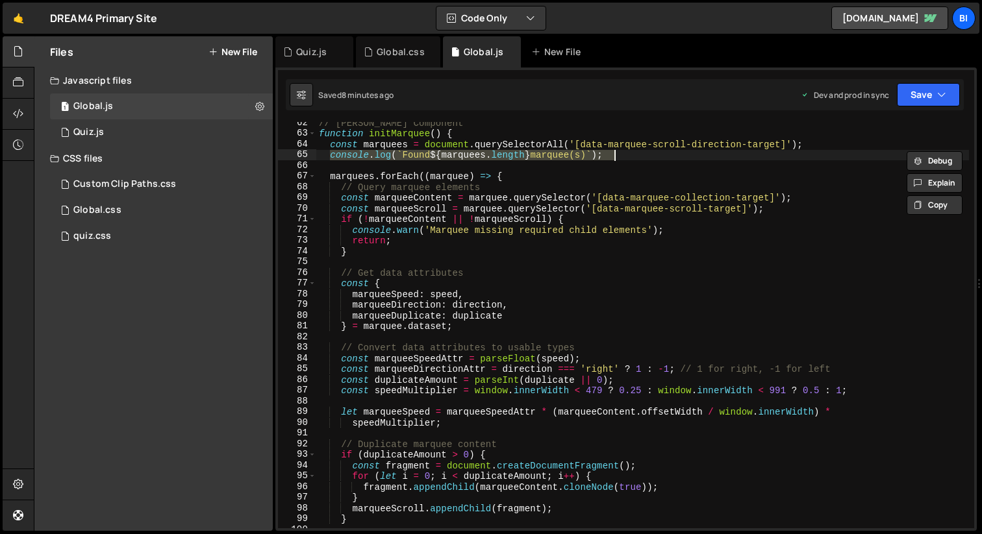
scroll to position [634, 0]
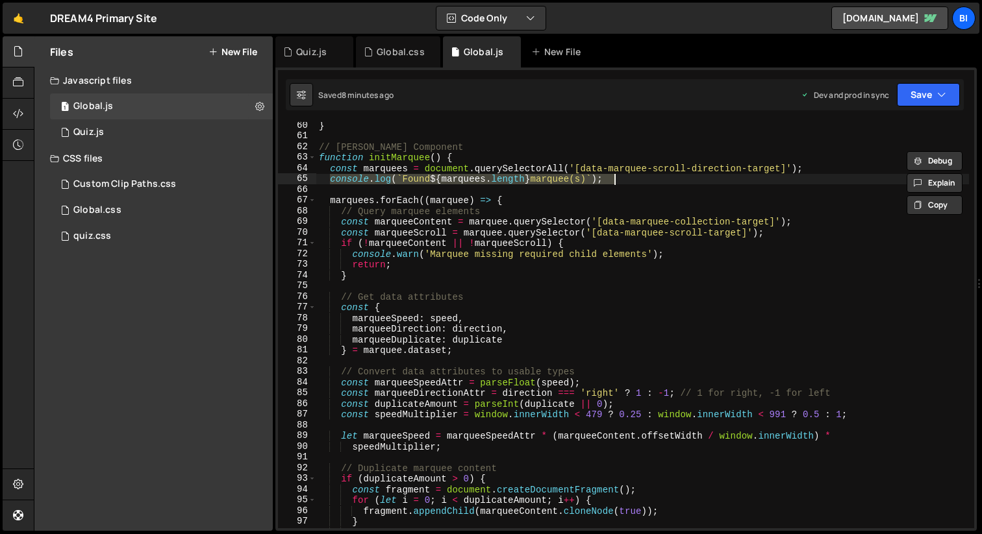
click at [475, 275] on div "} // Osmo Marquee Component function initMarquee ( ) { const marquees = documen…" at bounding box center [642, 334] width 653 height 428
type textarea "}"
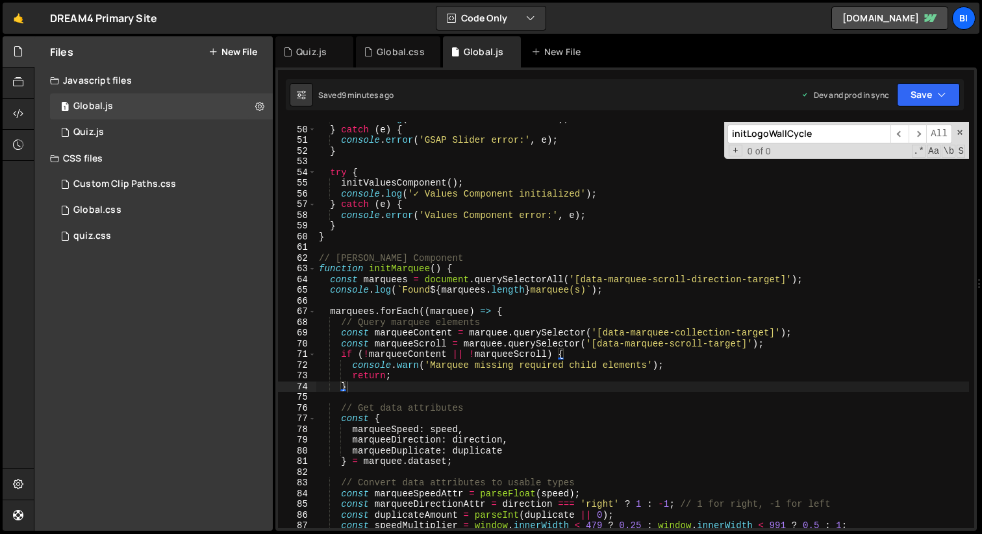
scroll to position [1425, 0]
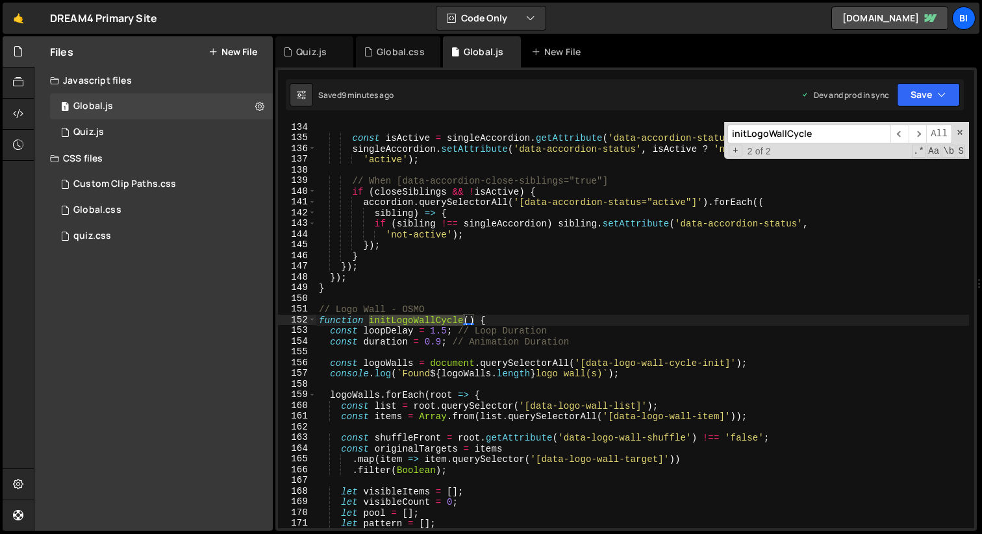
type input "initLogoWallCycle"
click at [579, 309] on div "const isActive = singleAccordion . getAttribute ( 'data-accordion-status' ) ===…" at bounding box center [642, 336] width 653 height 428
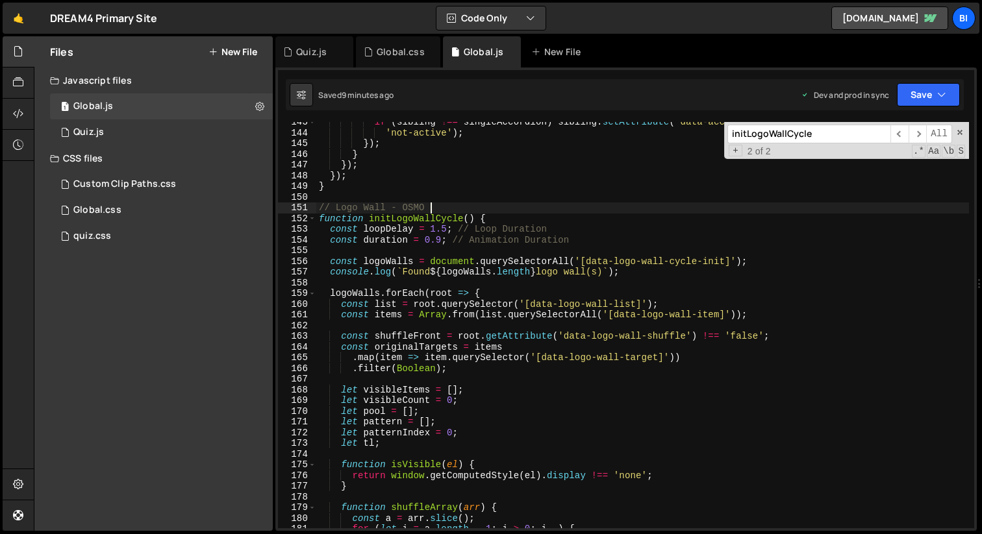
scroll to position [1542, 0]
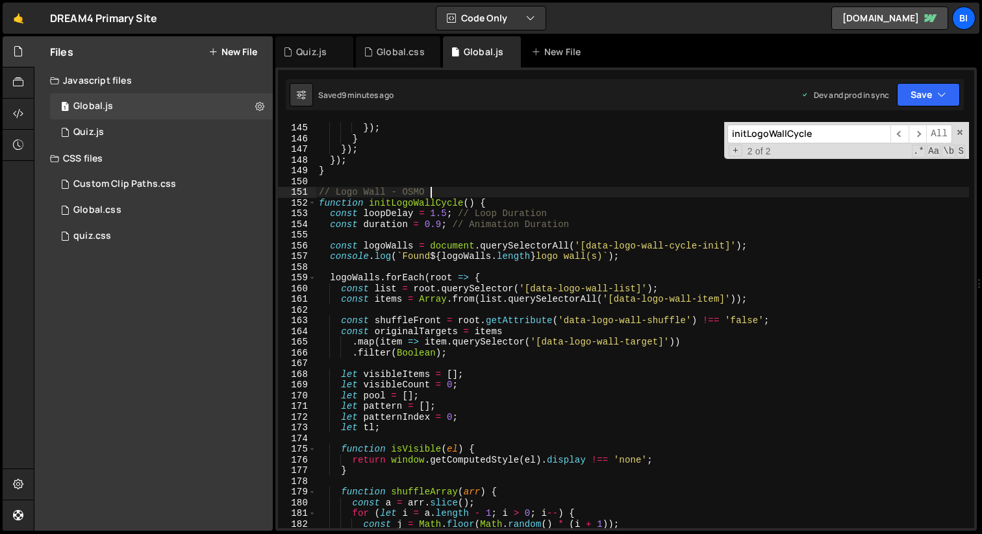
click at [666, 258] on div "'not-active' ) ; }) ; } }) ; }) ; } // Logo Wall - OSMO function initLogoWallCy…" at bounding box center [642, 326] width 653 height 428
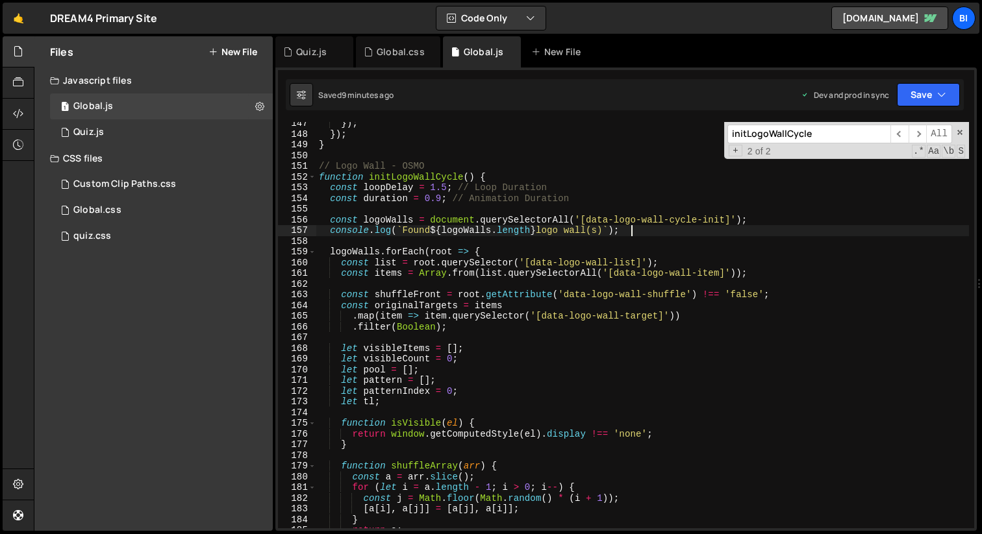
scroll to position [1568, 0]
click at [425, 177] on div "}) ; }) ; } // Logo Wall - OSMO function initLogoWallCycle ( ) { const loopDela…" at bounding box center [642, 332] width 653 height 428
type textarea "function initLogoWallCycle() {"
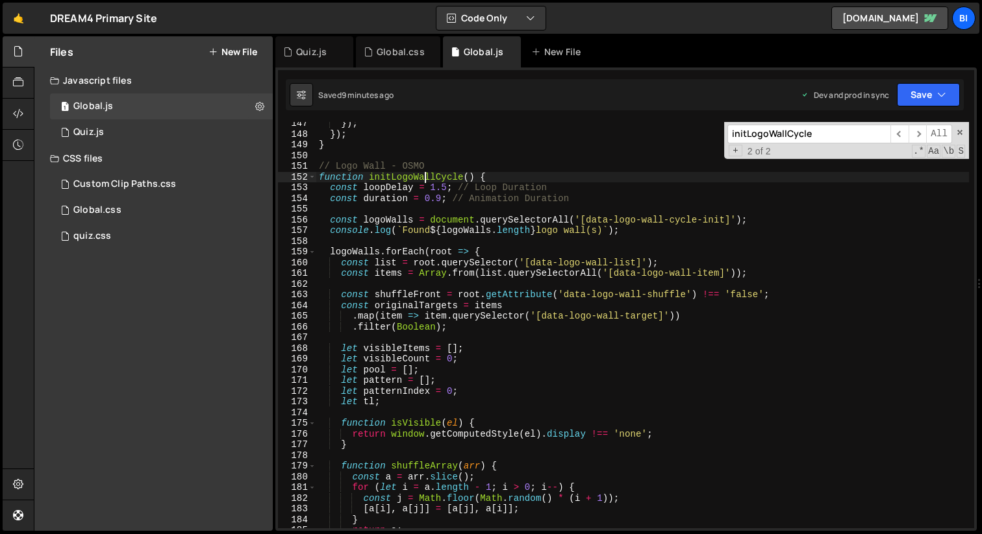
click at [425, 177] on div "}) ; }) ; } // Logo Wall - OSMO function initLogoWallCycle ( ) { const loopDela…" at bounding box center [642, 332] width 653 height 428
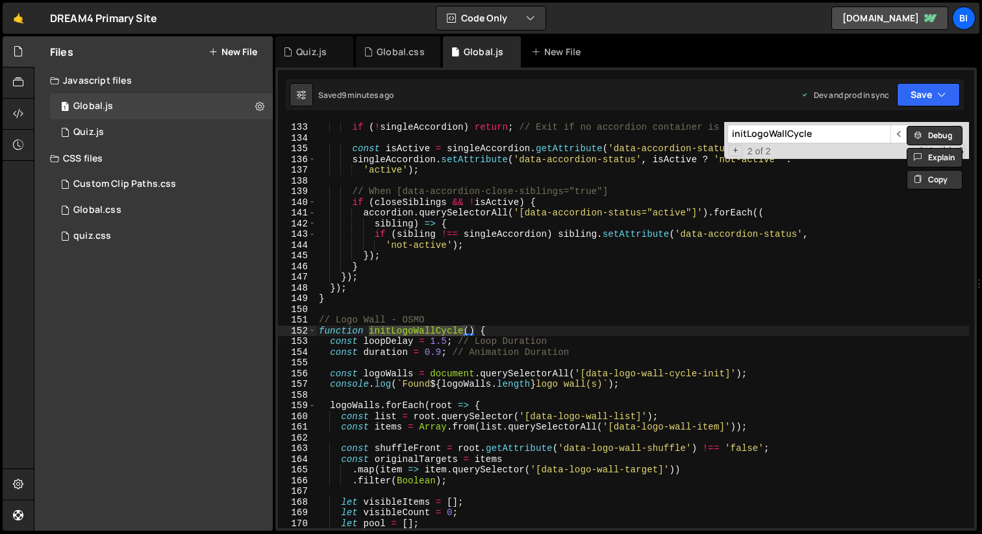
scroll to position [1414, 0]
paste input "initLogoWallCycle"
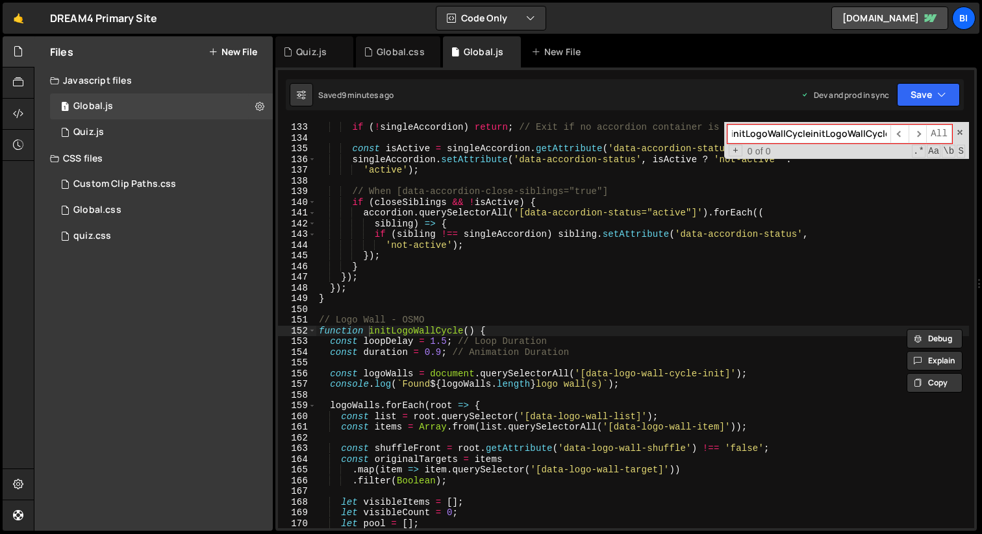
paste input "initLogoWallCycle"
paste input
type input "initLogoWallCycle"
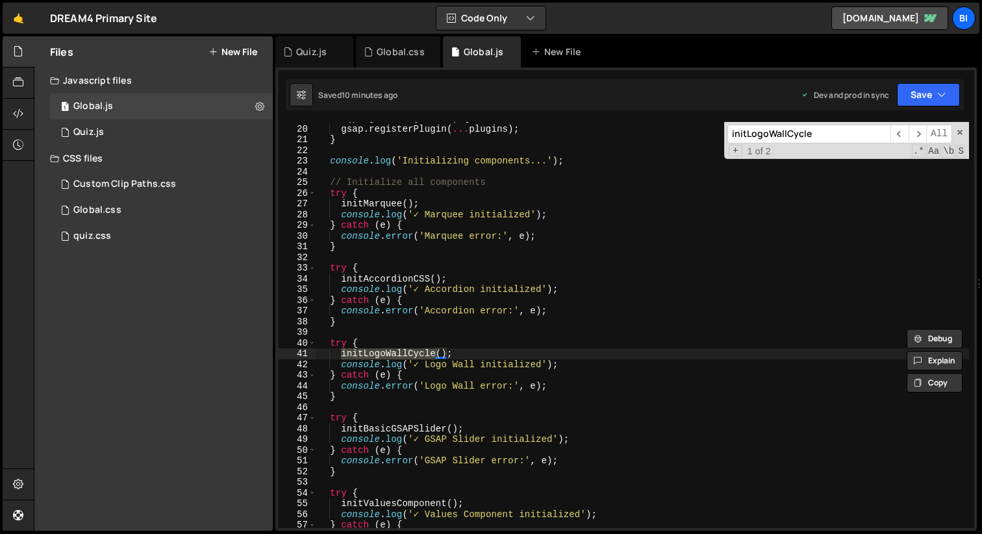
scroll to position [231, 0]
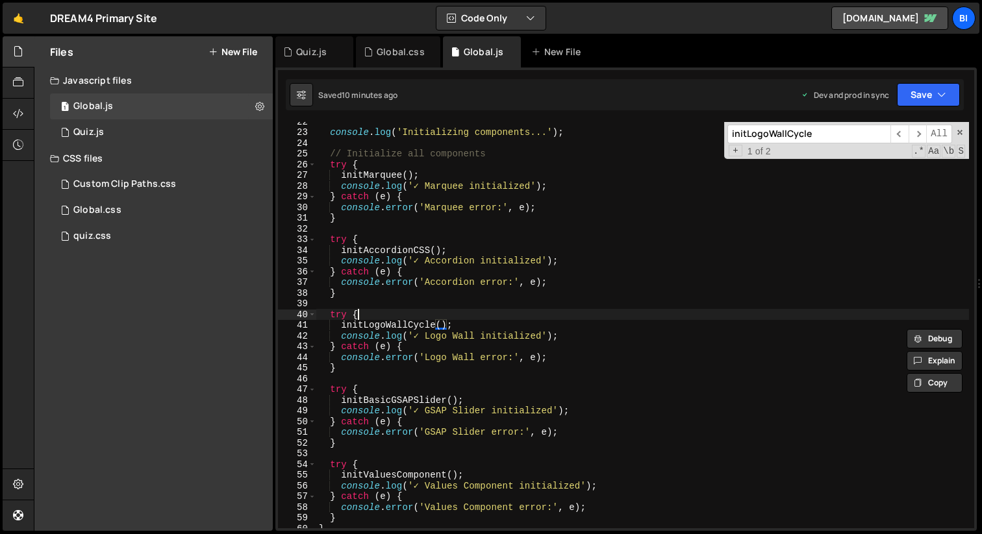
click at [560, 315] on div "console . log ( 'Initializing components...' ) ; // Initialize all components t…" at bounding box center [642, 330] width 653 height 428
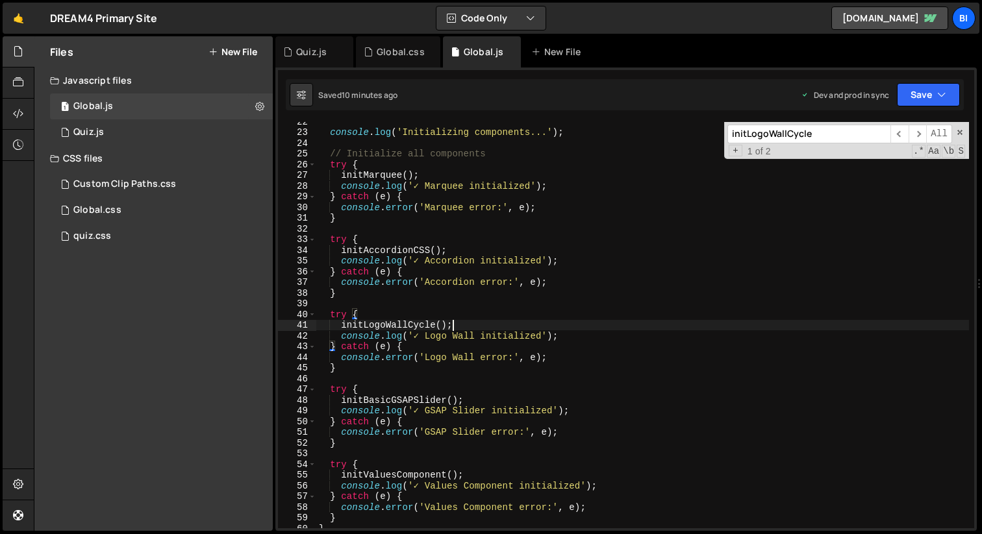
click at [556, 327] on div "console . log ( 'Initializing components...' ) ; // Initialize all components t…" at bounding box center [642, 330] width 653 height 428
type textarea "initLogoWallCycle();"
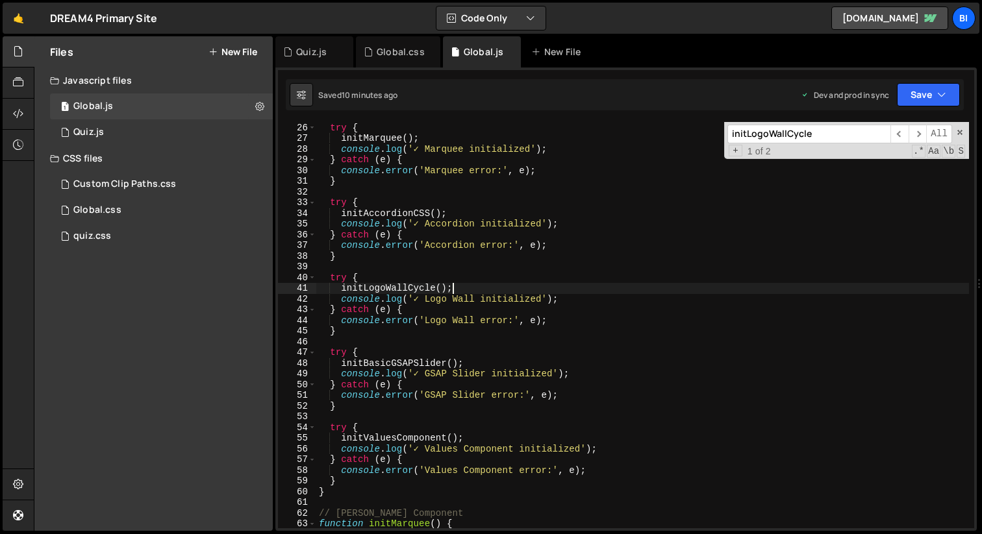
scroll to position [280, 0]
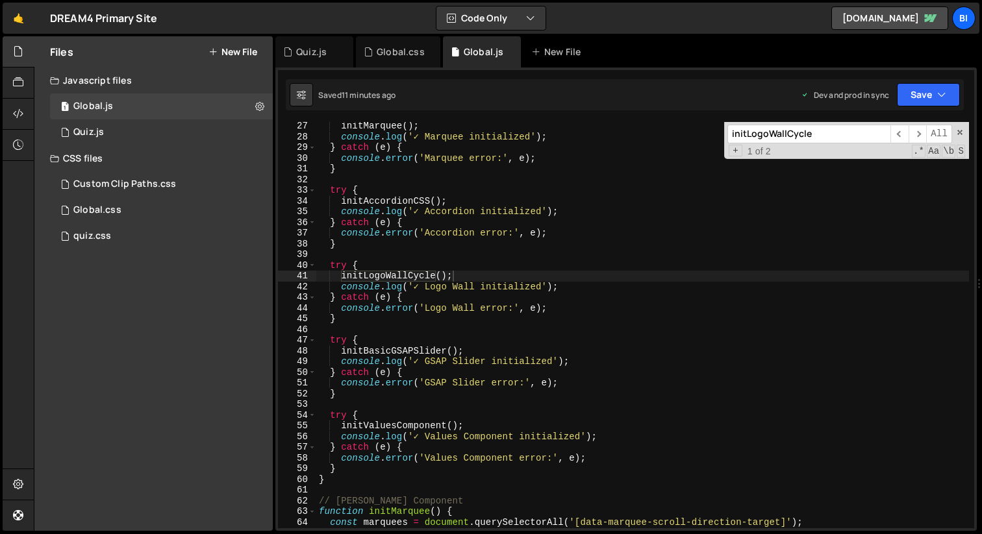
paste input
paste input "initLogoWallCycle"
type input "initLogoWallCycle"
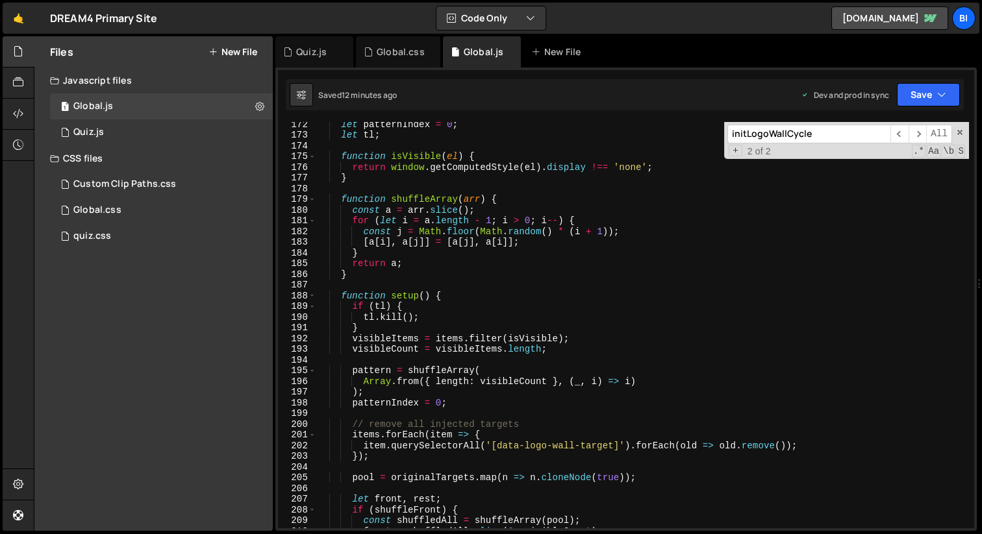
scroll to position [1610, 0]
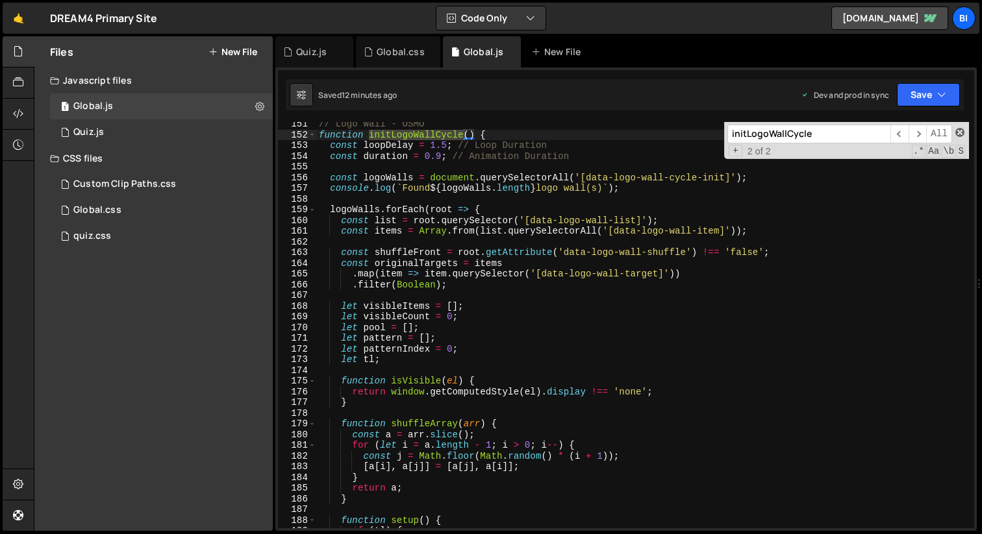
click at [955, 134] on span at bounding box center [959, 132] width 9 height 9
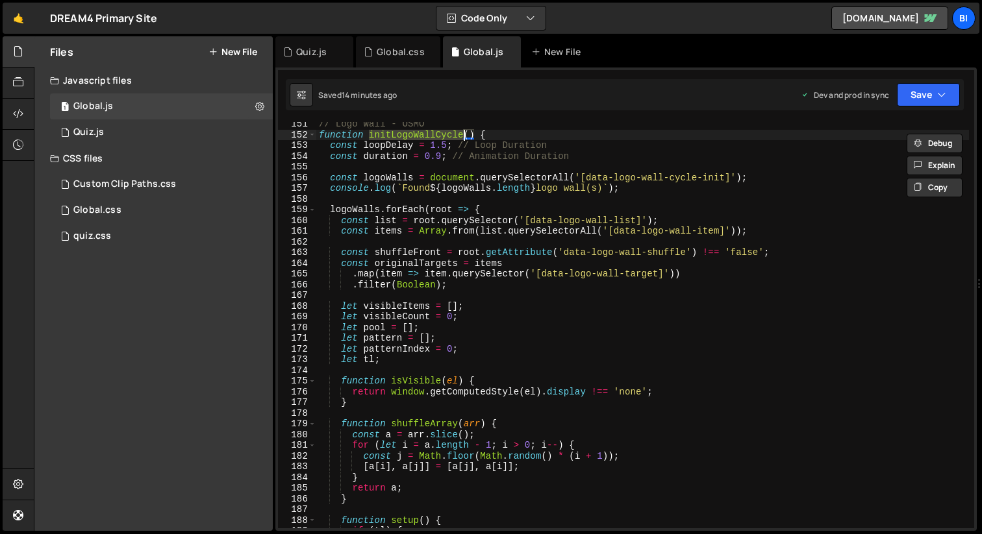
click at [467, 146] on div "// Logo Wall - OSMO function initLogoWallCycle ( ) { const loopDelay = 1.5 ; //…" at bounding box center [642, 333] width 653 height 428
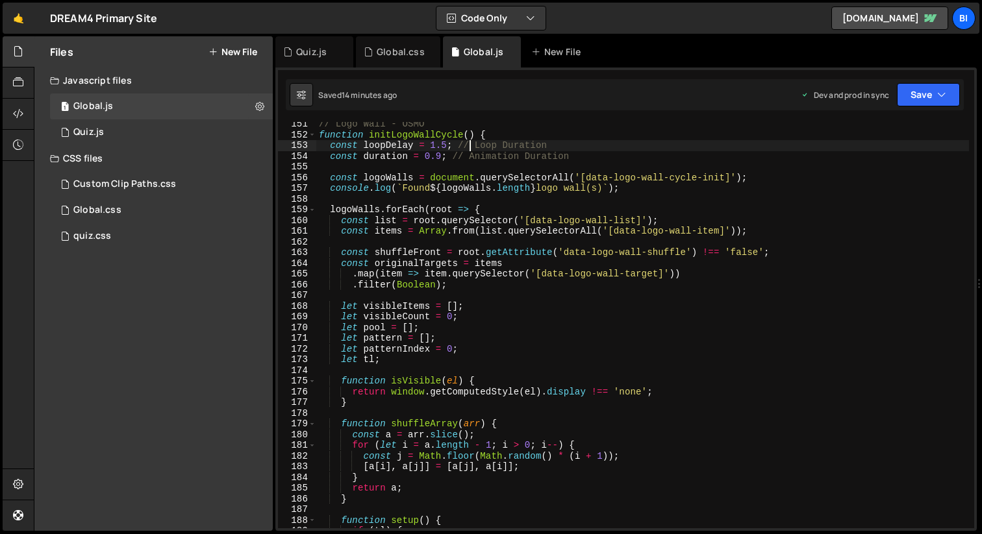
type textarea "initAllComponents();"
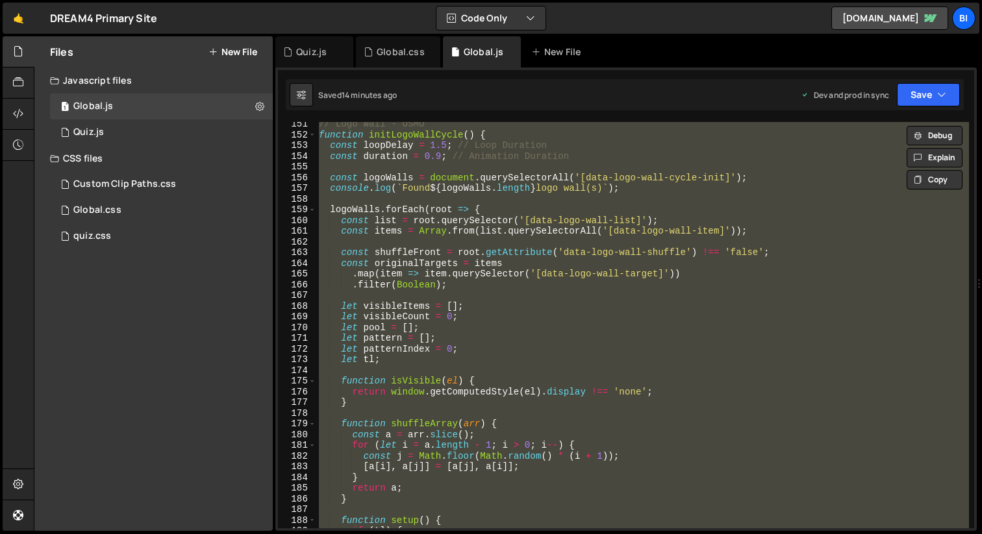
paste textarea
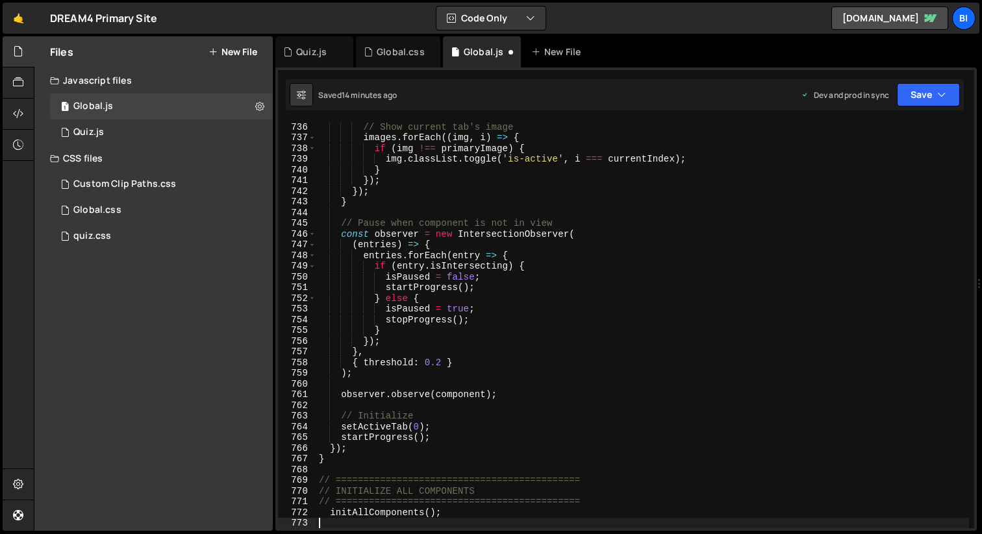
scroll to position [7875, 0]
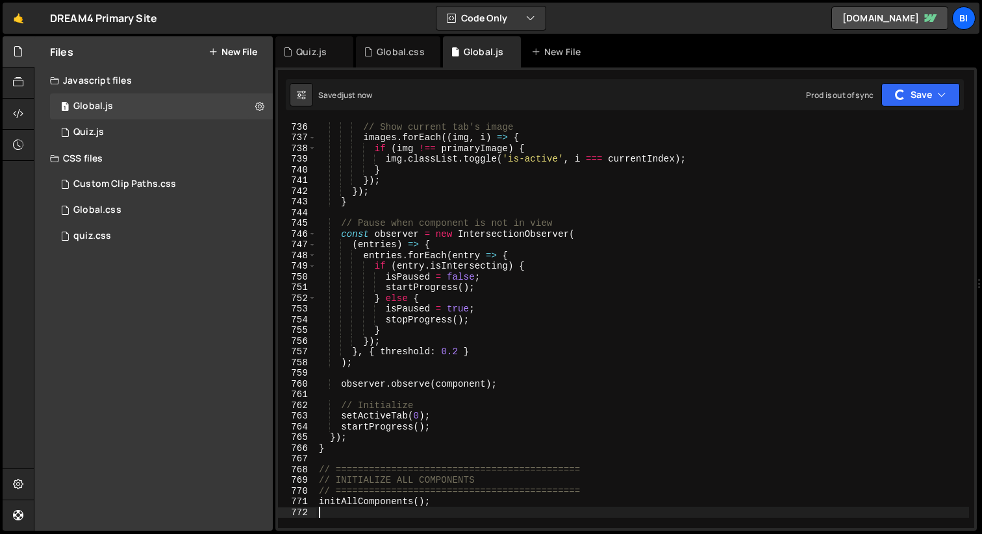
click at [575, 272] on div "// Show current tab's image images . forEach (( img , i ) => { if ( img !== pri…" at bounding box center [642, 335] width 653 height 428
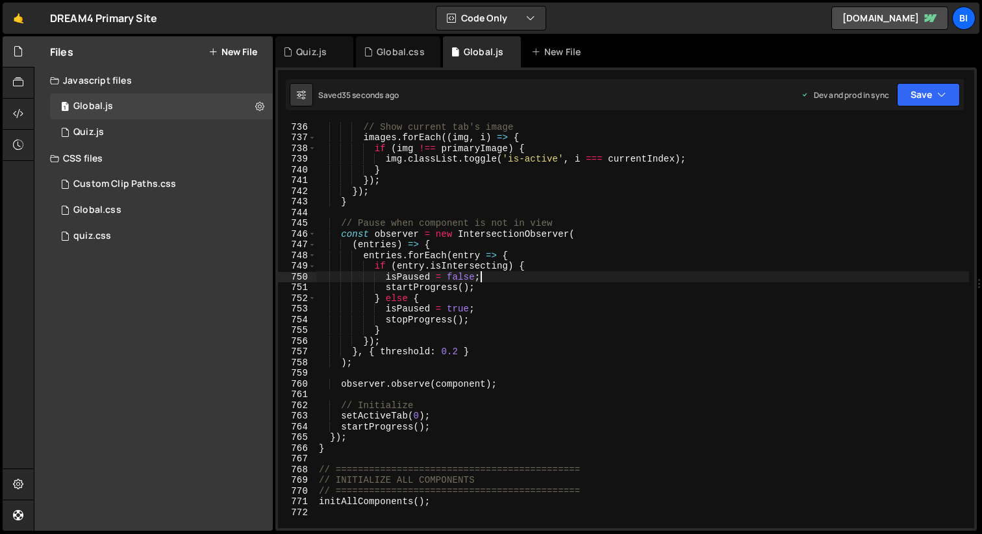
click at [664, 277] on div "// Show current tab's image images . forEach (( img , i ) => { if ( img !== pri…" at bounding box center [642, 335] width 653 height 428
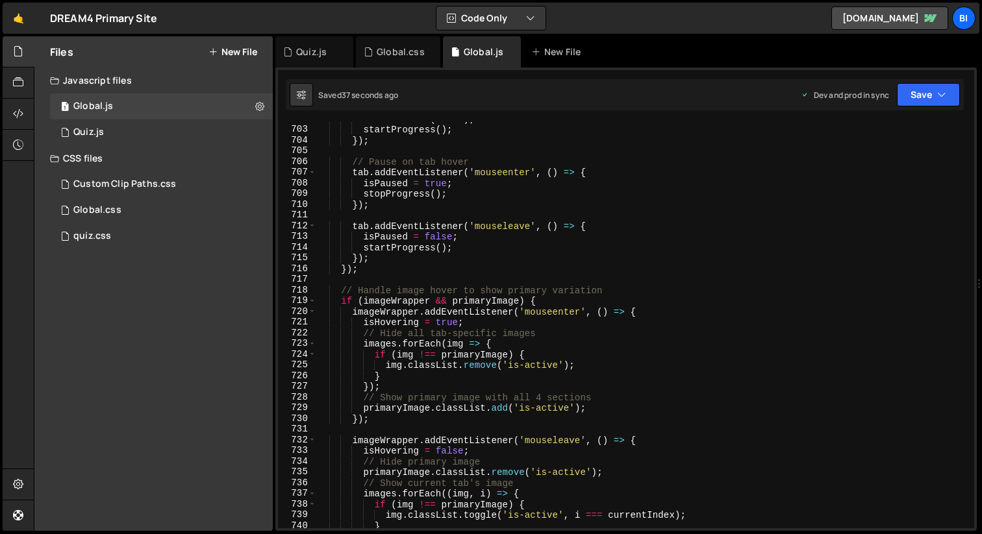
scroll to position [7401, 0]
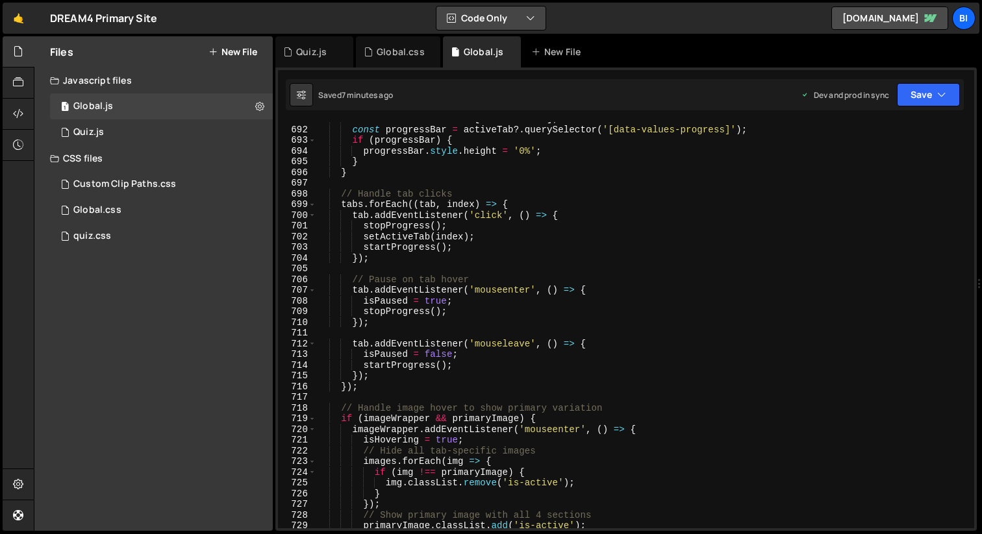
click at [529, 16] on icon "button" at bounding box center [530, 18] width 9 height 13
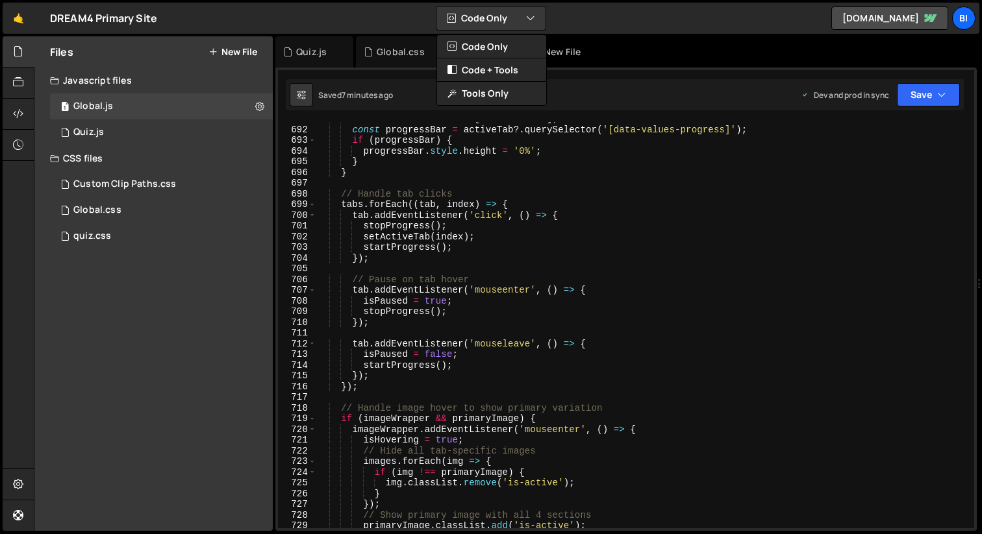
click at [588, 24] on div "🤙 DREAM4 Primary Site ⚠️ Code is being edited in another browser Code Only Code…" at bounding box center [491, 18] width 977 height 31
click at [260, 104] on icon at bounding box center [259, 106] width 9 height 12
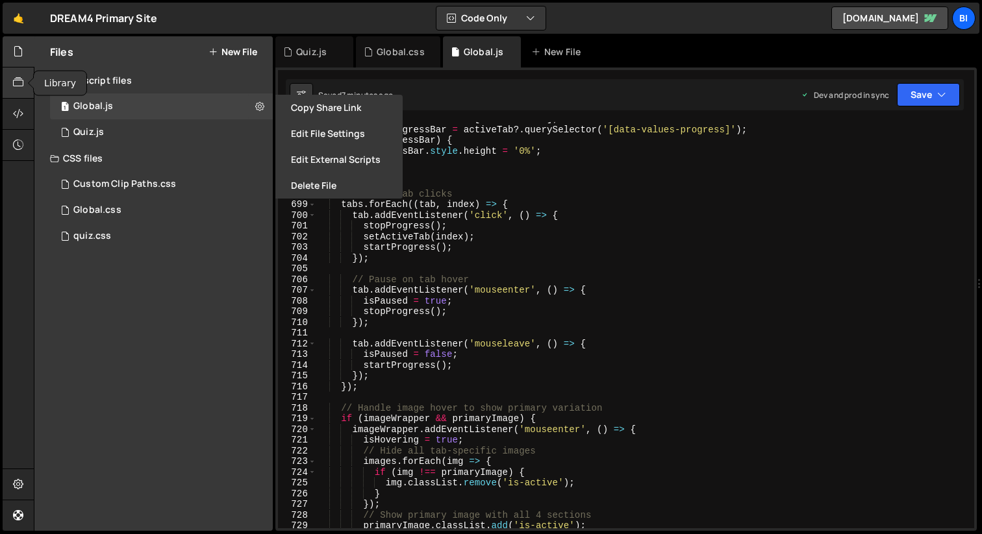
click at [19, 83] on icon at bounding box center [18, 82] width 10 height 14
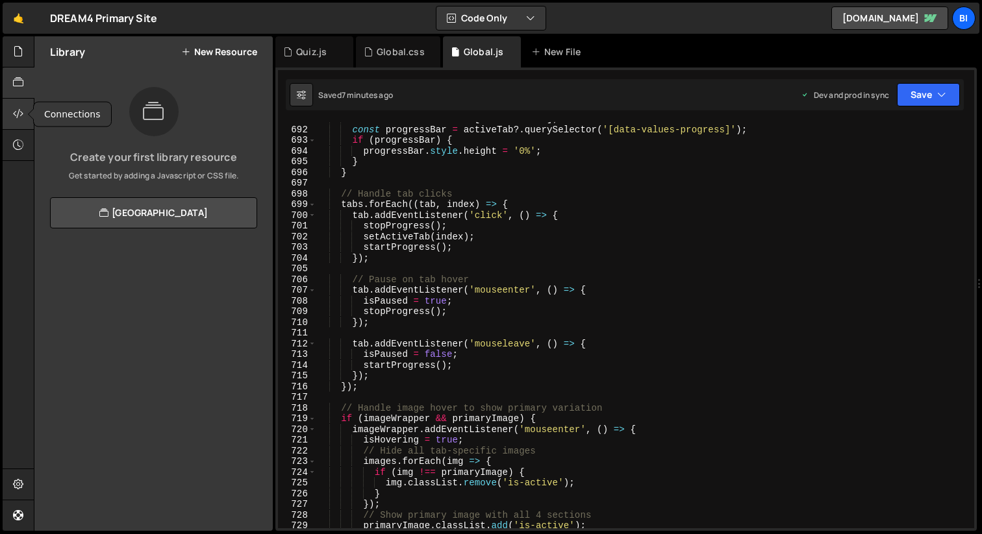
click at [15, 112] on icon at bounding box center [18, 113] width 10 height 14
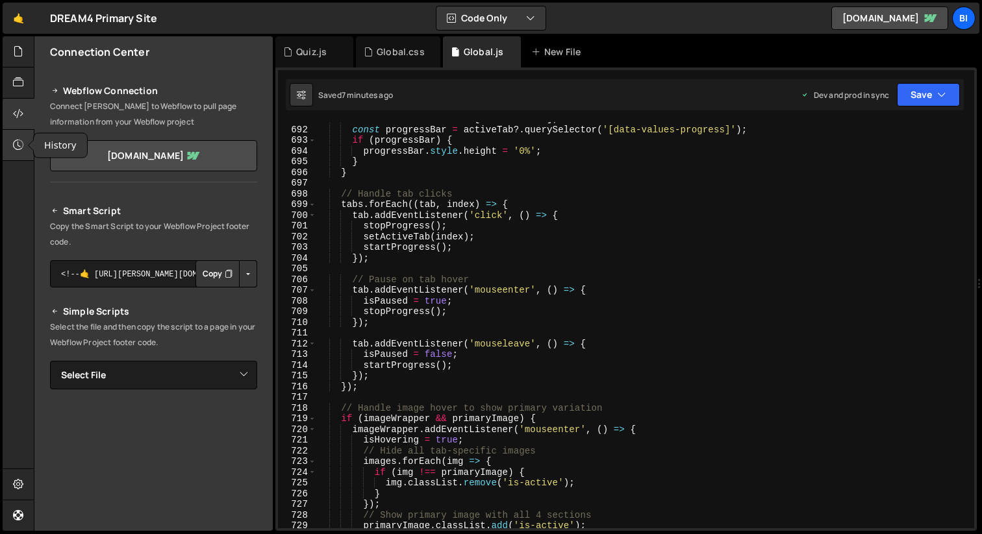
click at [13, 148] on icon at bounding box center [18, 145] width 10 height 14
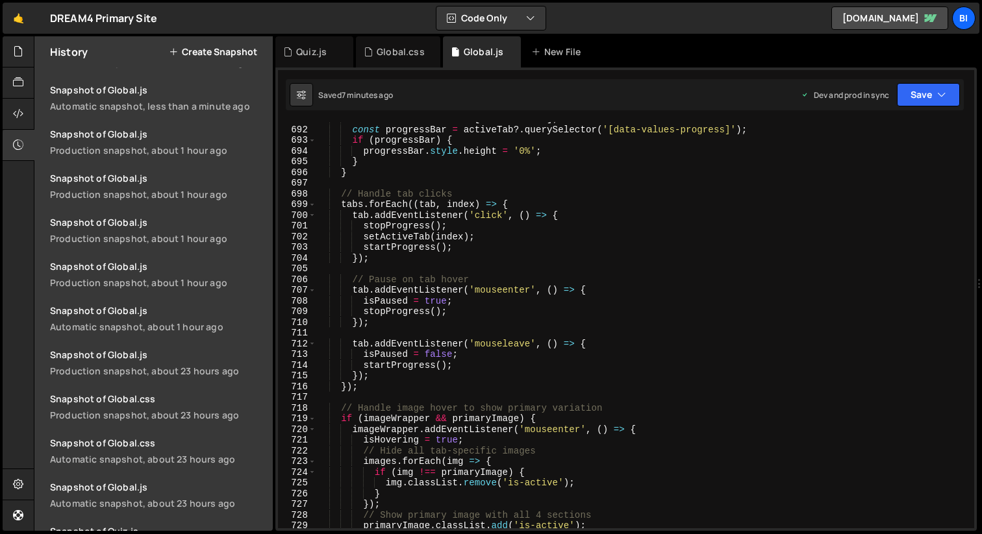
scroll to position [607, 0]
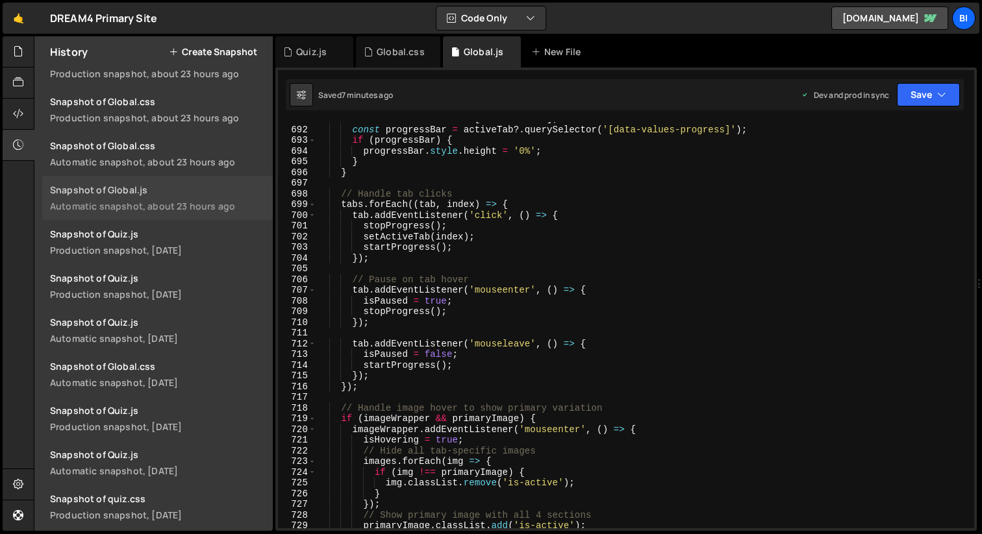
click at [118, 195] on div "Snapshot of Global.js" at bounding box center [157, 190] width 215 height 12
type textarea "// Handle tab clicks"
click at [475, 192] on div "const activeTab = tabs [ currentIndex ] ; const progressBar = activeTab ?. quer…" at bounding box center [642, 328] width 653 height 428
click at [10, 48] on div at bounding box center [19, 51] width 32 height 31
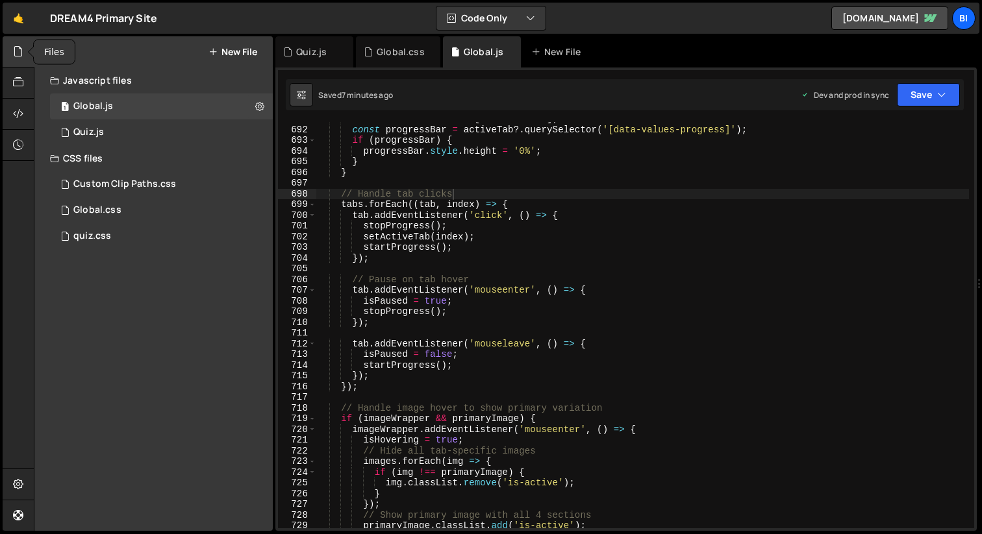
click at [10, 48] on div at bounding box center [19, 51] width 32 height 31
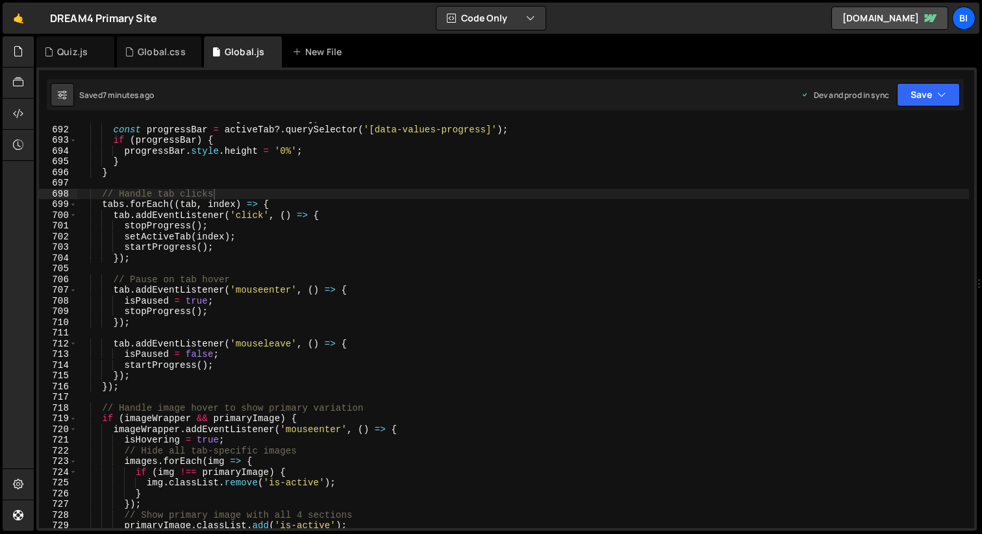
click at [362, 191] on div "const activeTab = tabs [ currentIndex ] ; const progressBar = activeTab ?. quer…" at bounding box center [523, 328] width 892 height 428
click at [512, 19] on button "Code Only" at bounding box center [490, 17] width 109 height 23
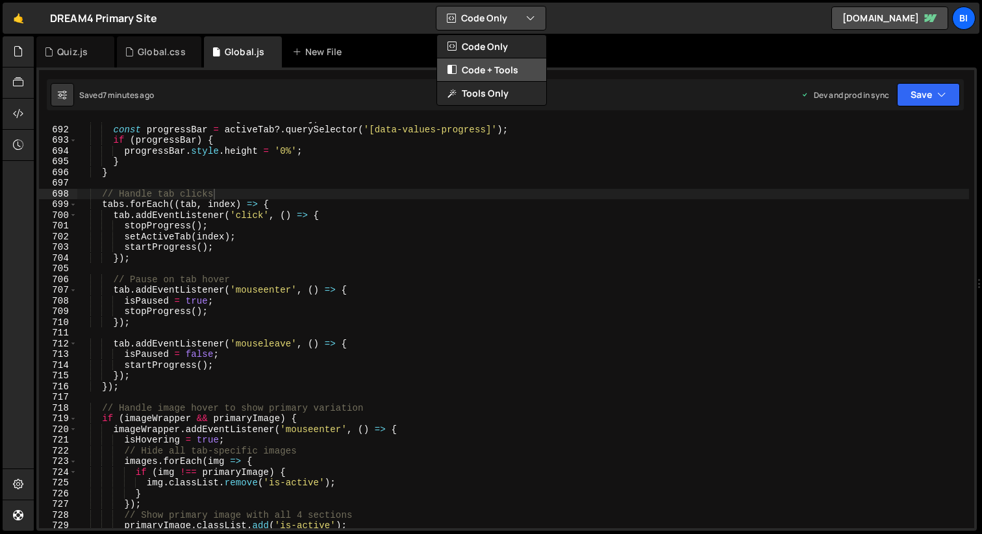
click at [511, 64] on button "Code + Tools" at bounding box center [491, 69] width 109 height 23
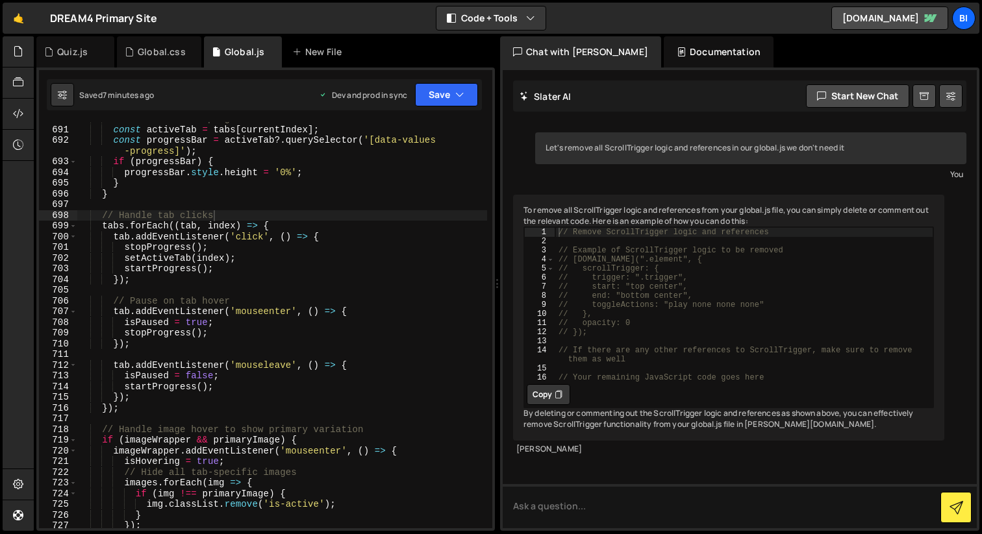
scroll to position [8, 0]
click at [593, 494] on textarea at bounding box center [740, 506] width 474 height 44
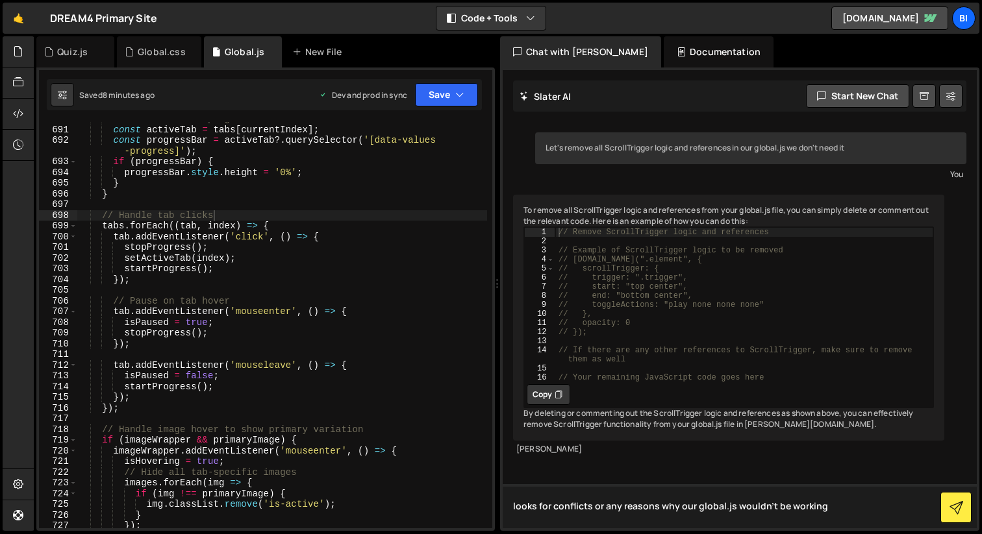
type textarea "looks for conflicts or any reasons why our global.js wouldn't be working"
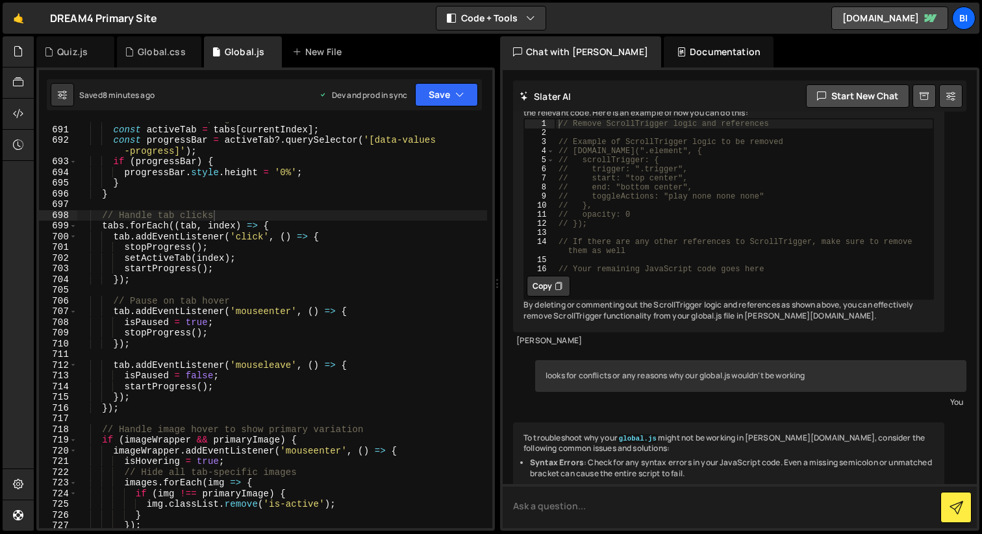
scroll to position [64, 0]
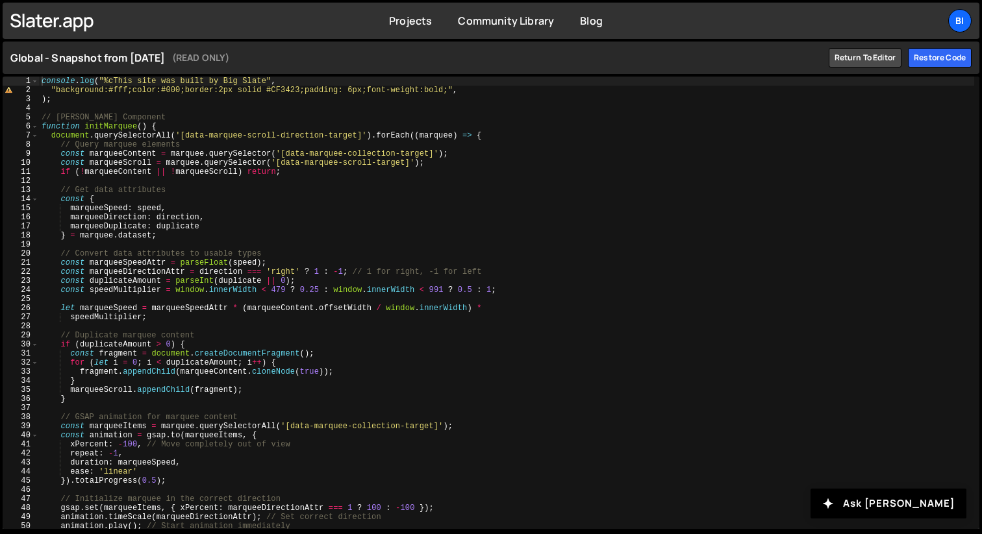
click at [327, 149] on div "console . log ( "%cThis site was built by Big Slate" , "background:#fff;color:#…" at bounding box center [506, 312] width 935 height 471
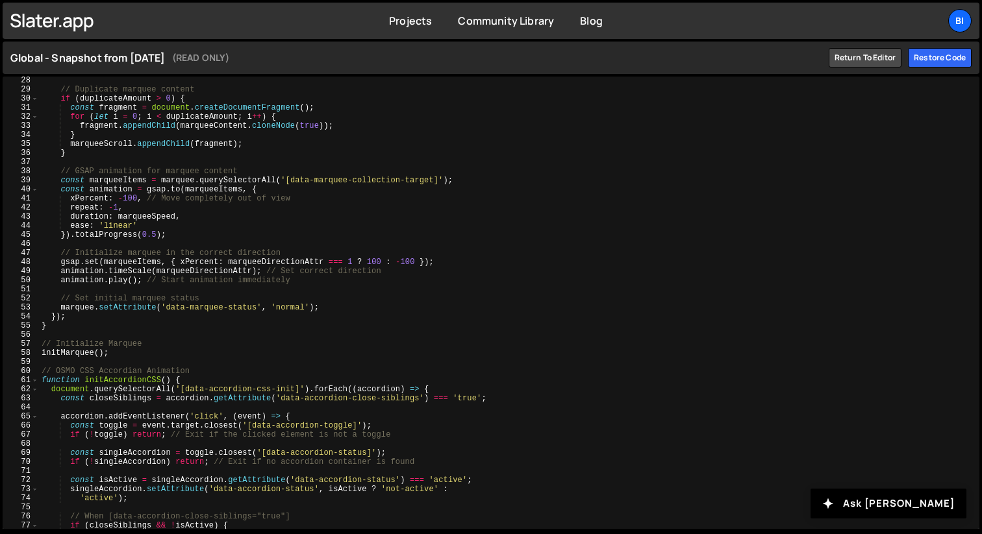
scroll to position [593, 0]
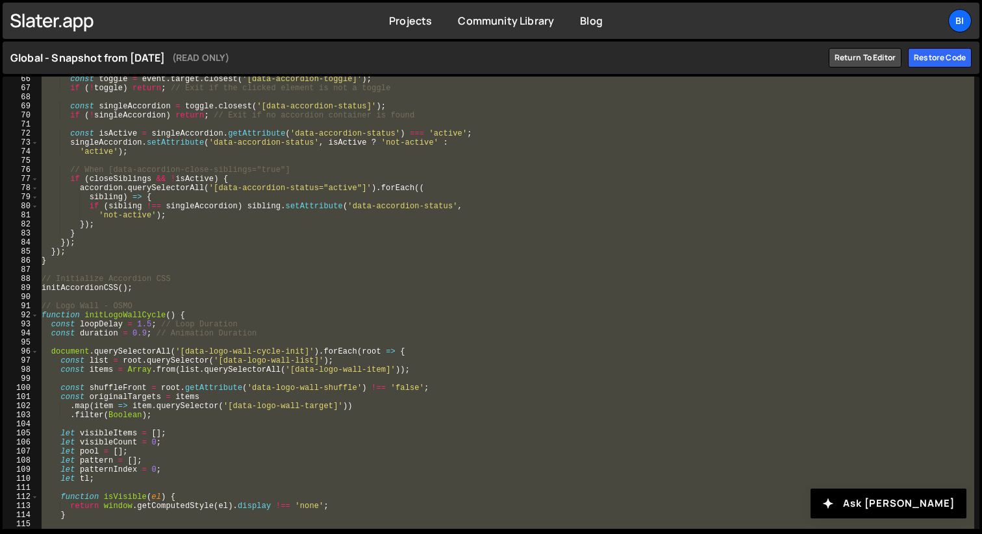
click at [469, 213] on div "const toggle = event . target . closest ( '[data-accordion-toggle]' ) ; if ( ! …" at bounding box center [506, 310] width 935 height 471
type textarea "'not-active');"
